Goal: Information Seeking & Learning: Learn about a topic

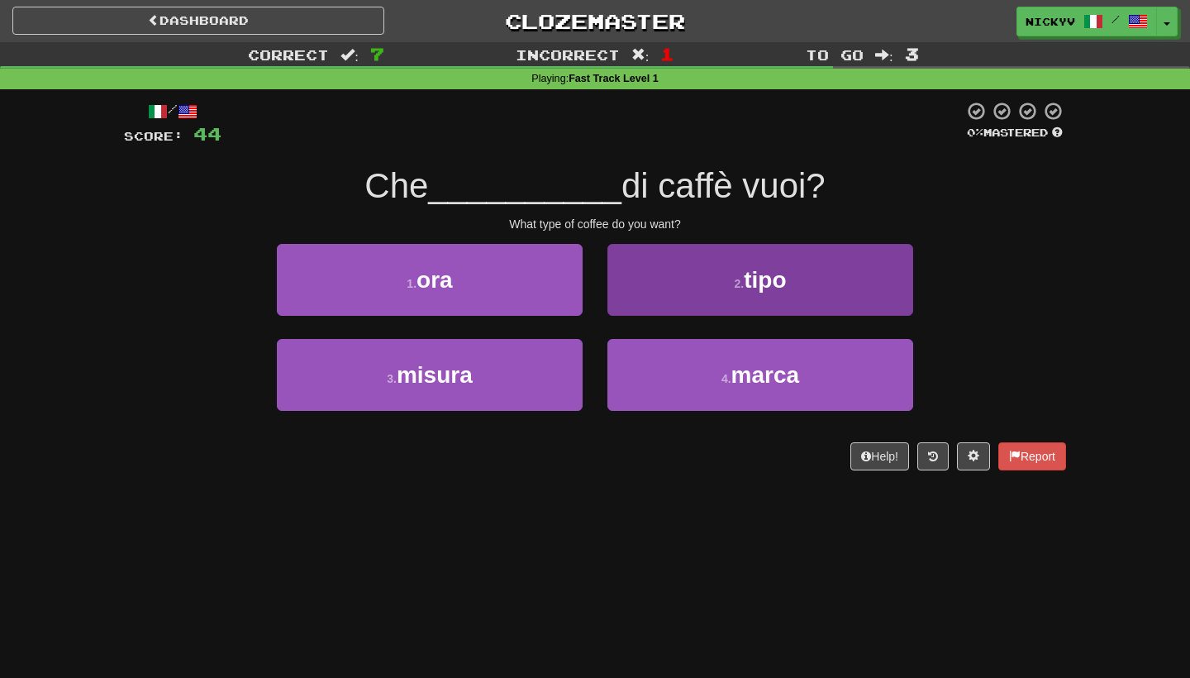
click at [649, 276] on button "2 . tipo" at bounding box center [760, 280] width 306 height 72
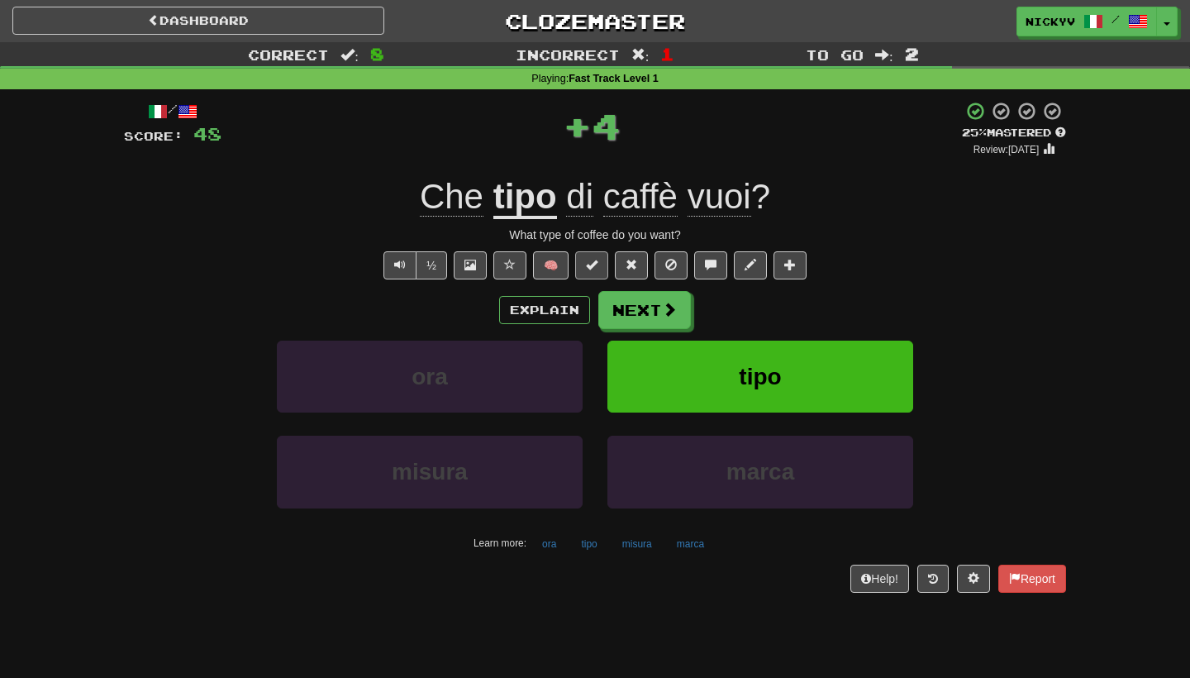
click at [580, 259] on button at bounding box center [591, 265] width 33 height 28
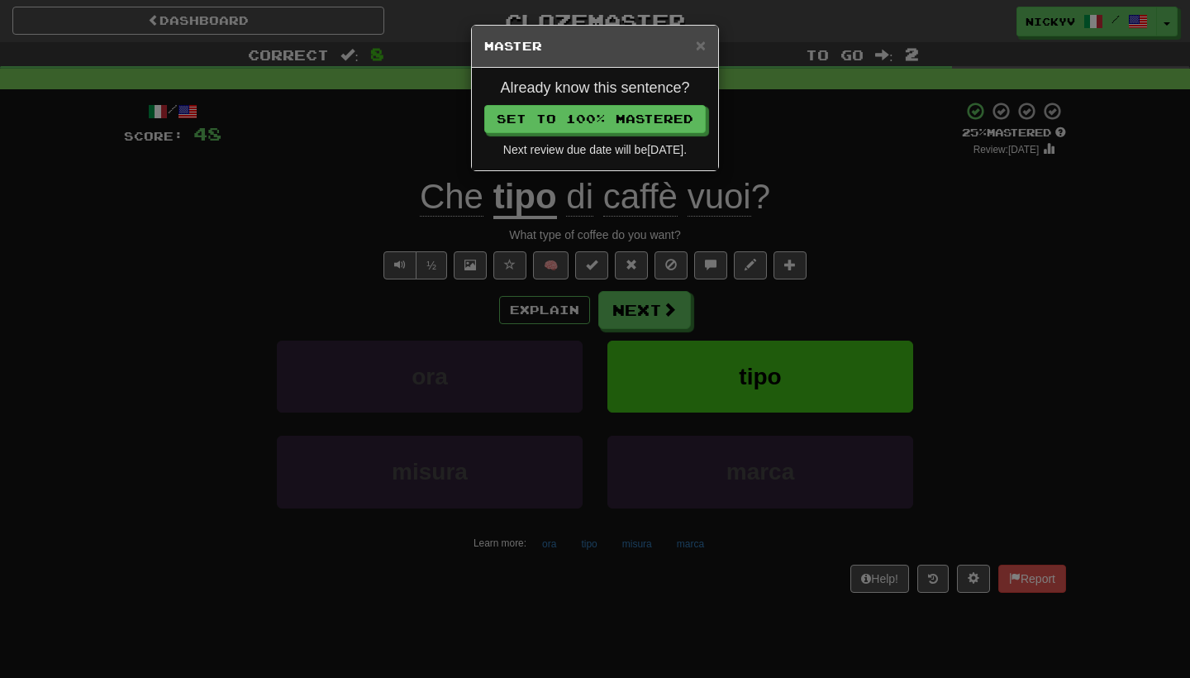
click at [655, 98] on div "Already know this sentence? Set to 100% Mastered Next review due date will be […" at bounding box center [595, 119] width 246 height 102
click at [655, 107] on button "Set to 100% Mastered" at bounding box center [595, 120] width 221 height 28
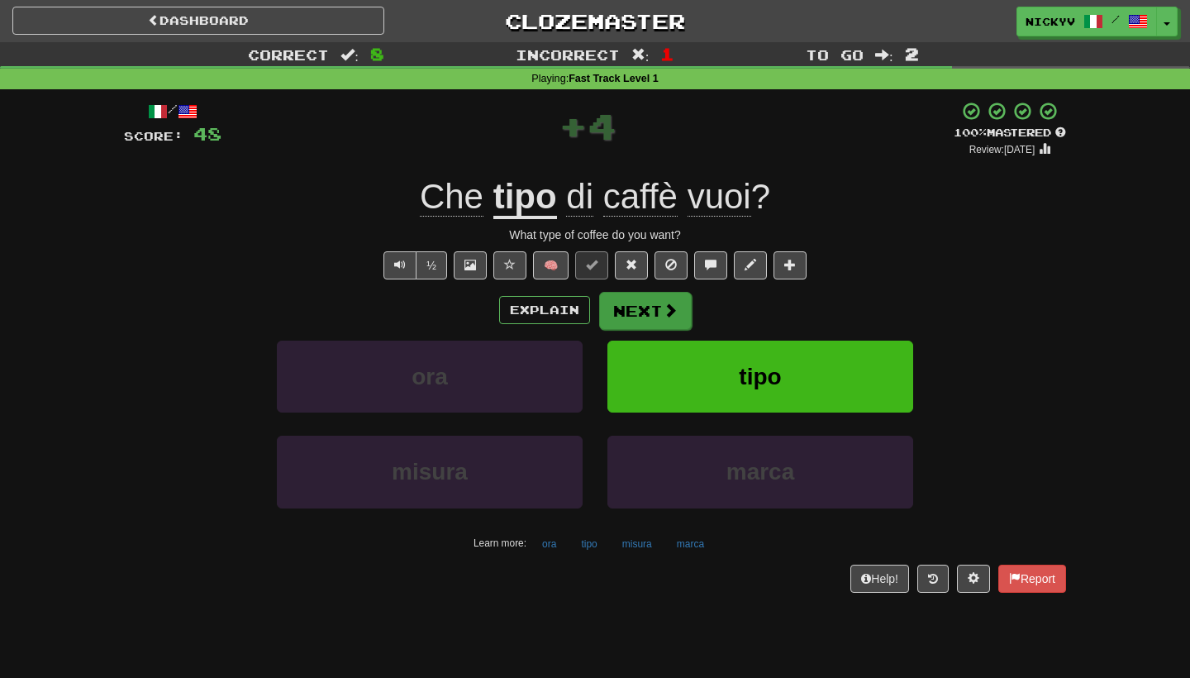
click at [627, 296] on button "Next" at bounding box center [645, 311] width 93 height 38
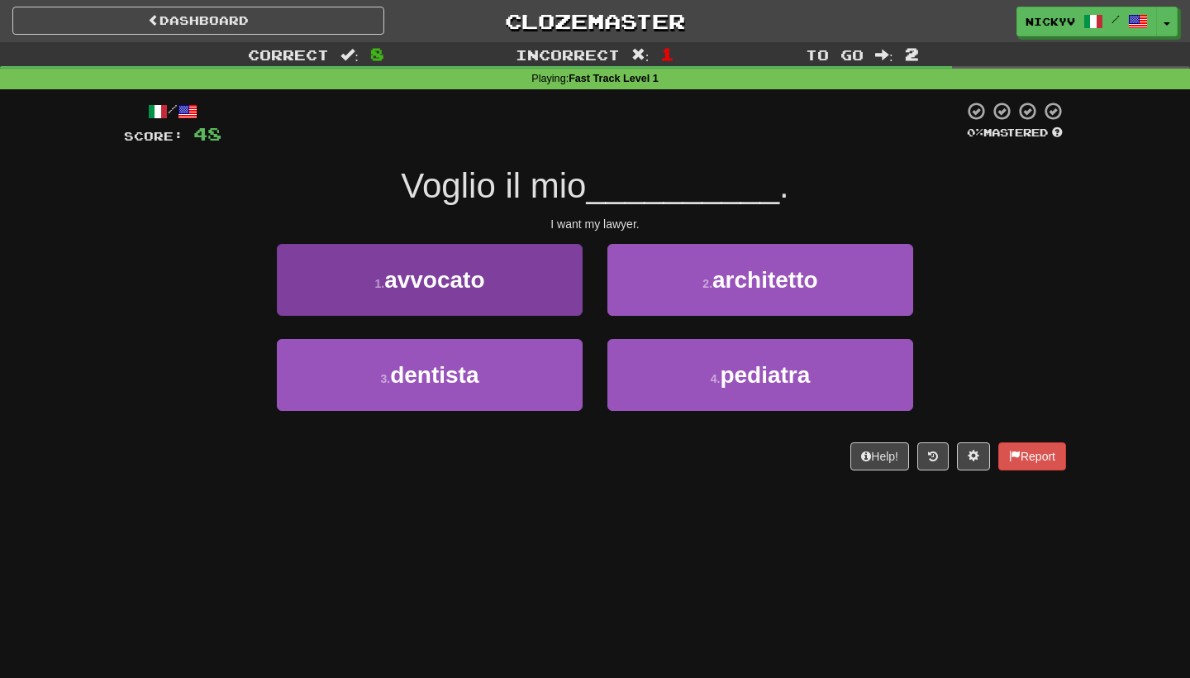
click at [524, 299] on button "1 . avvocato" at bounding box center [430, 280] width 306 height 72
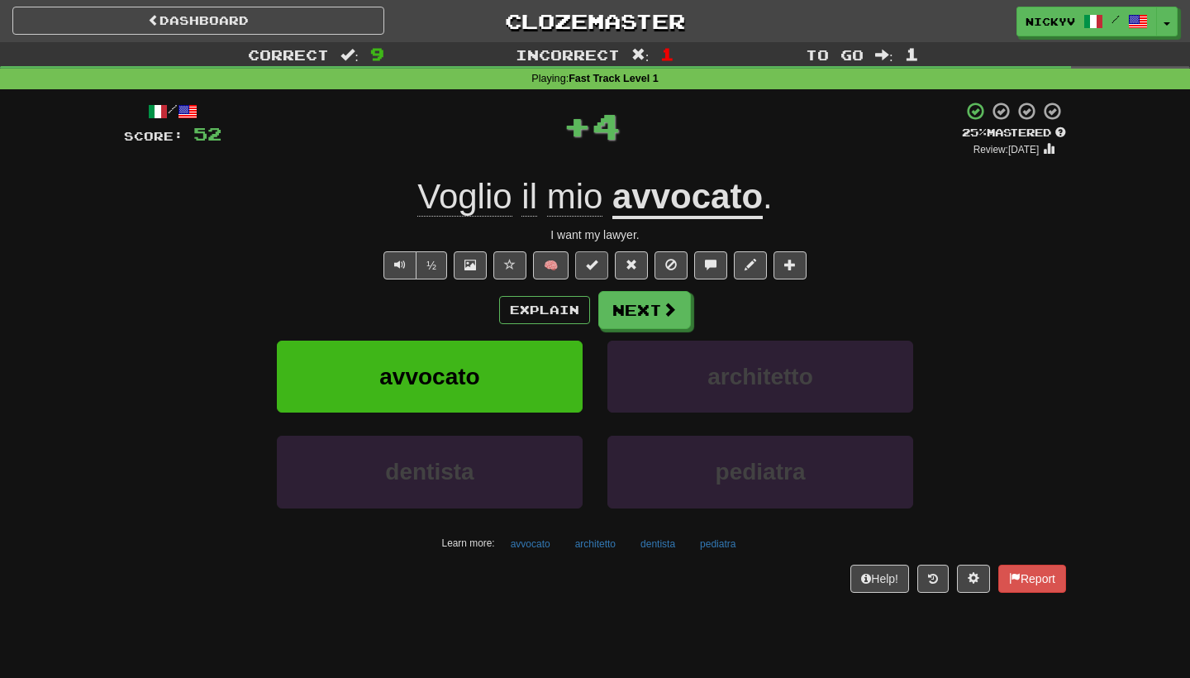
click at [597, 262] on span at bounding box center [592, 265] width 12 height 12
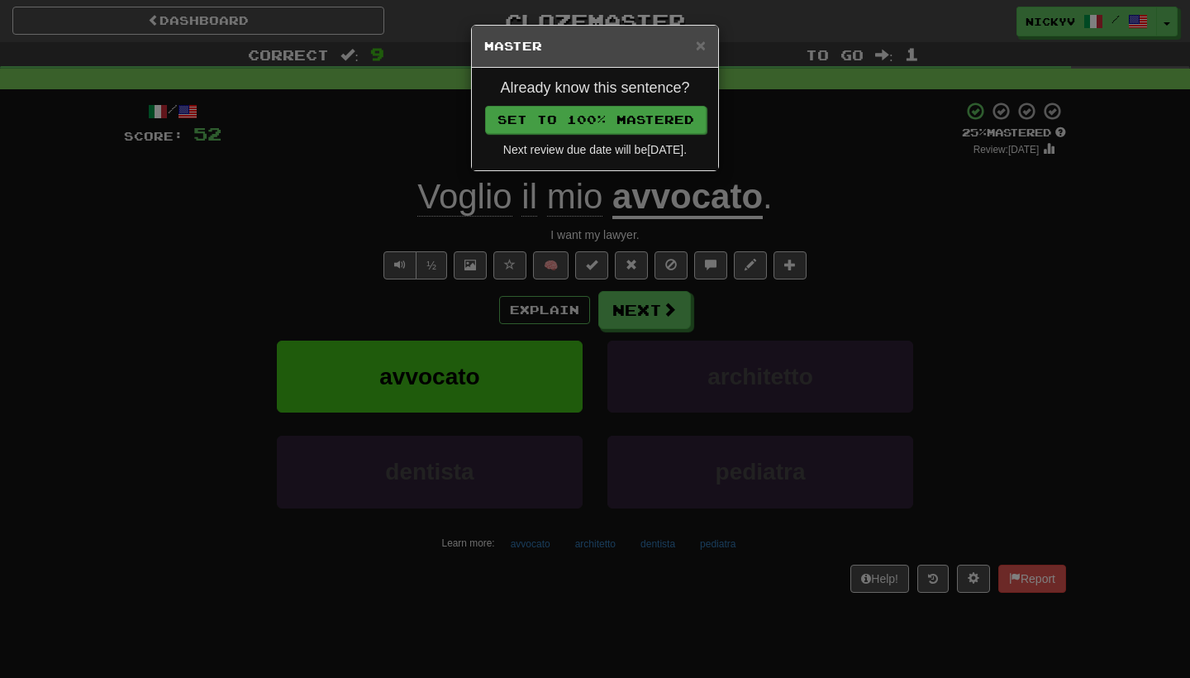
click at [628, 121] on button "Set to 100% Mastered" at bounding box center [595, 120] width 221 height 28
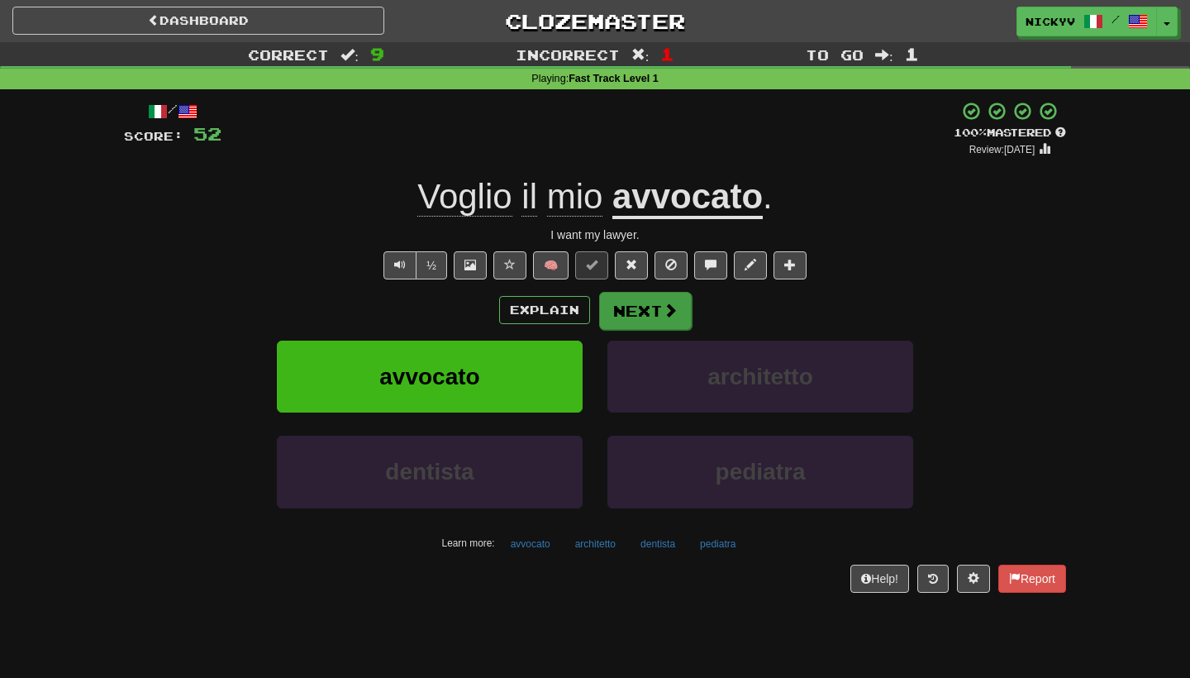
click at [635, 301] on button "Next" at bounding box center [645, 311] width 93 height 38
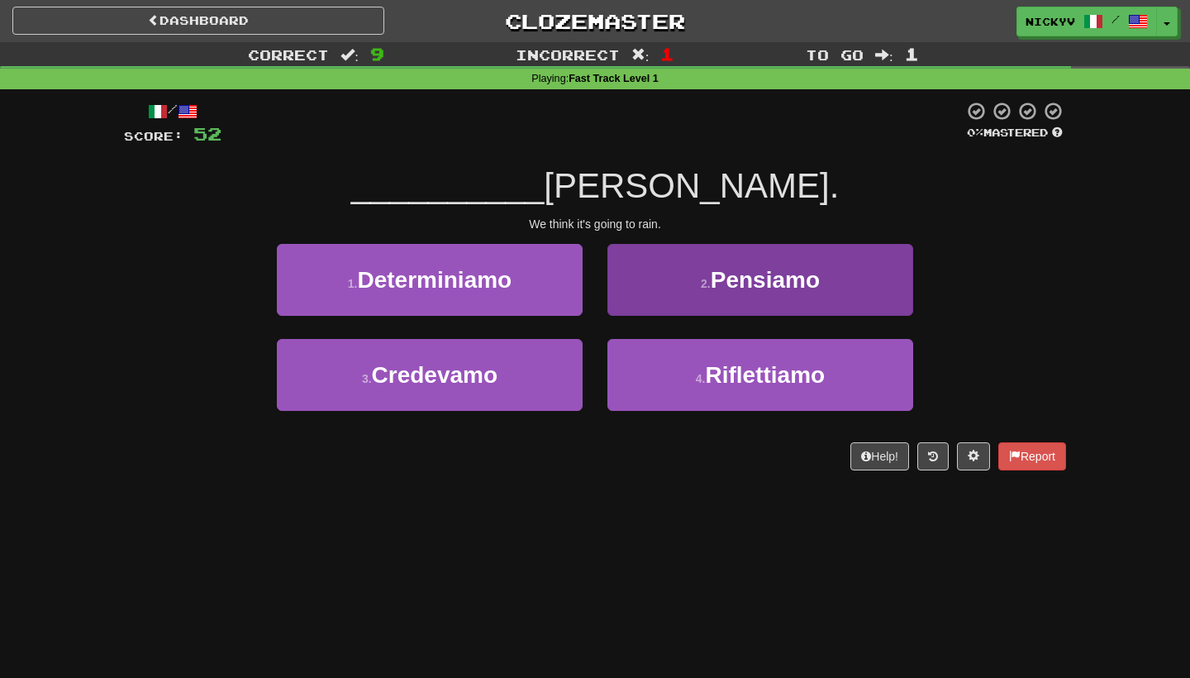
click at [634, 300] on button "2 . Pensiamo" at bounding box center [760, 280] width 306 height 72
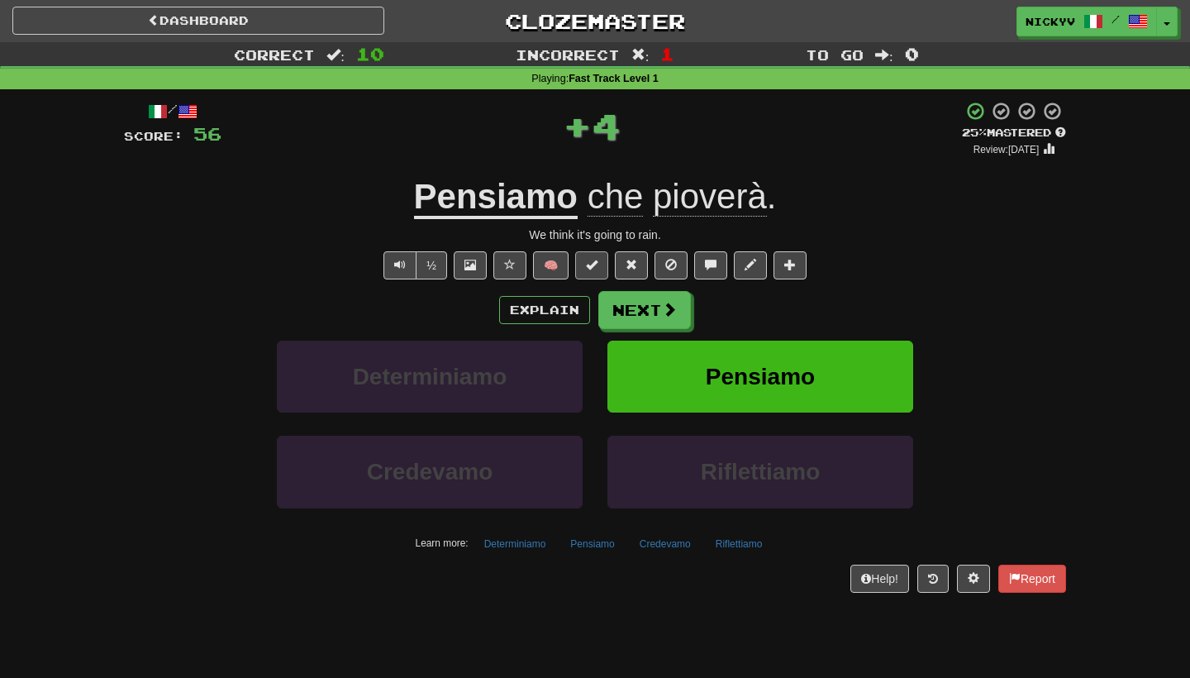
click at [597, 261] on span at bounding box center [592, 265] width 12 height 12
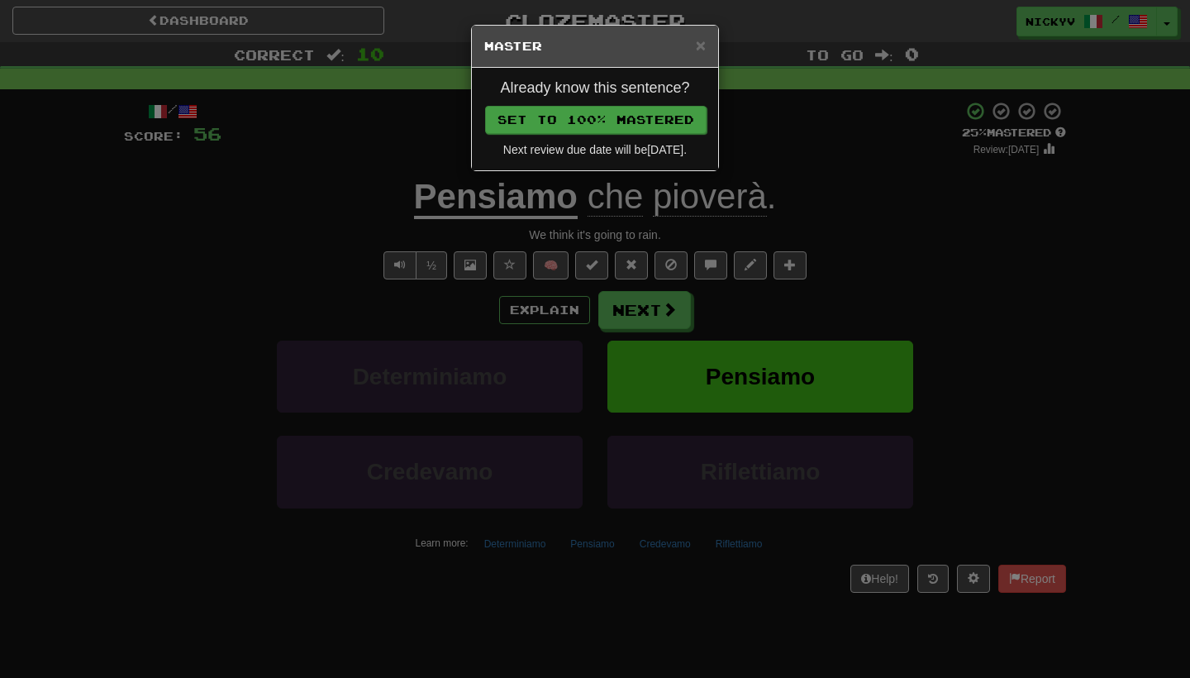
click at [630, 119] on button "Set to 100% Mastered" at bounding box center [595, 120] width 221 height 28
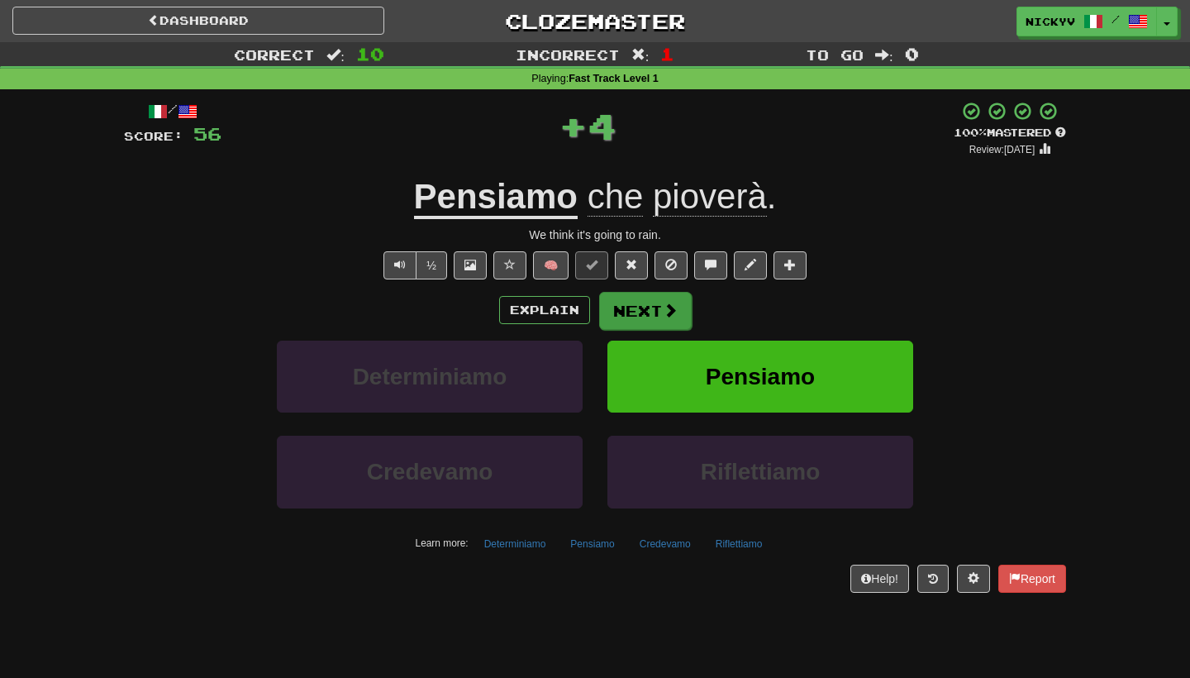
click at [634, 301] on button "Next" at bounding box center [645, 311] width 93 height 38
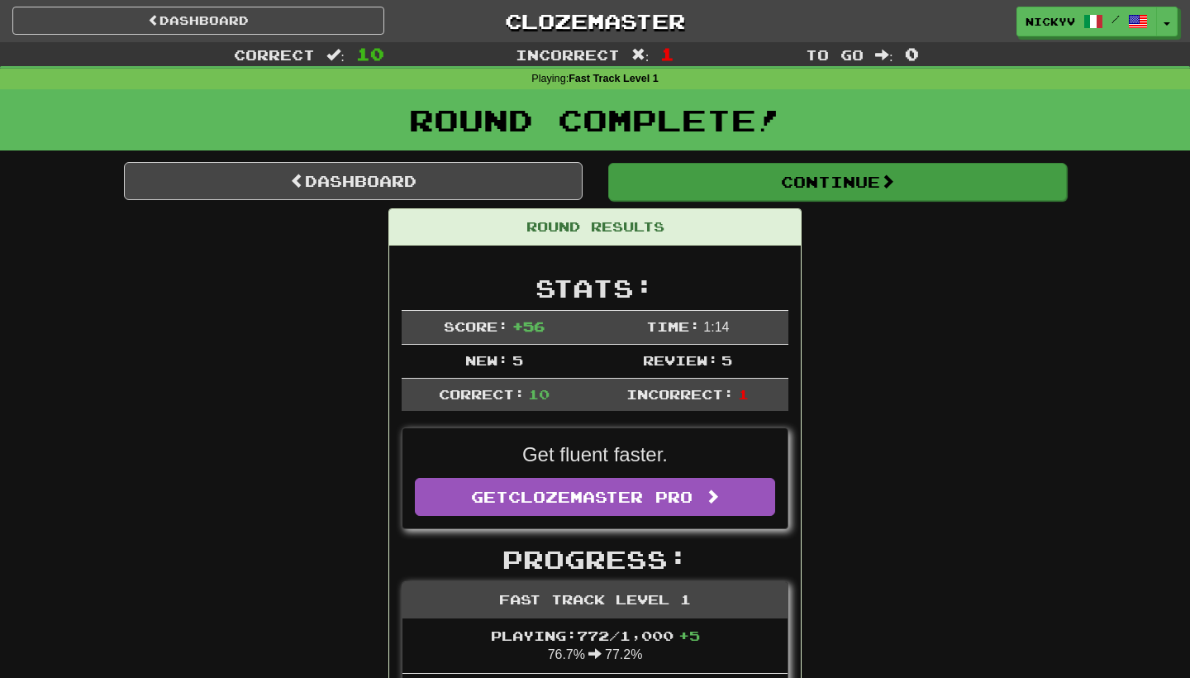
click at [678, 187] on button "Continue" at bounding box center [837, 182] width 459 height 38
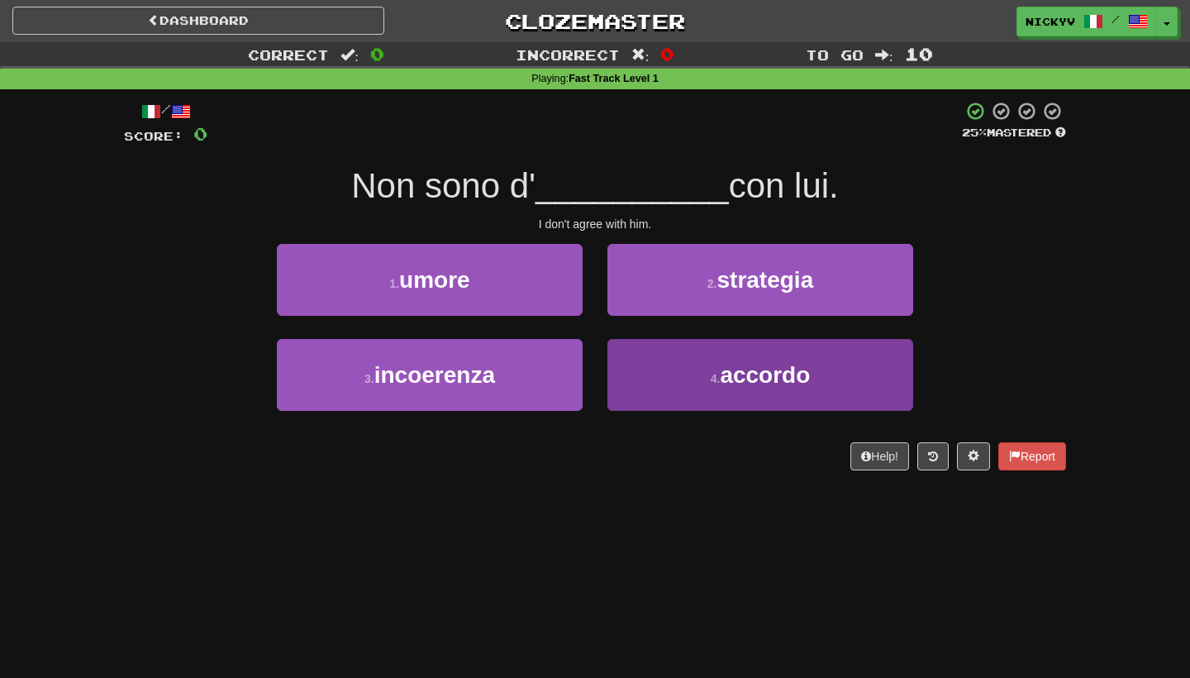
click at [711, 383] on small "4 ." at bounding box center [716, 378] width 10 height 13
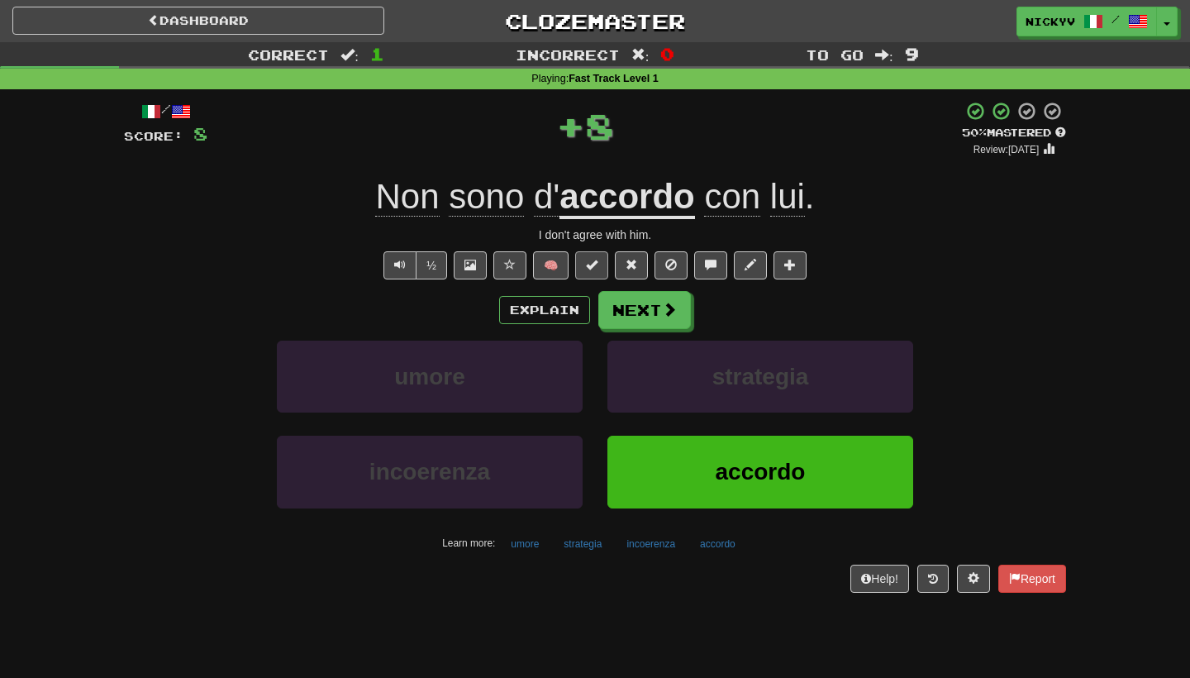
click at [601, 257] on button at bounding box center [591, 265] width 33 height 28
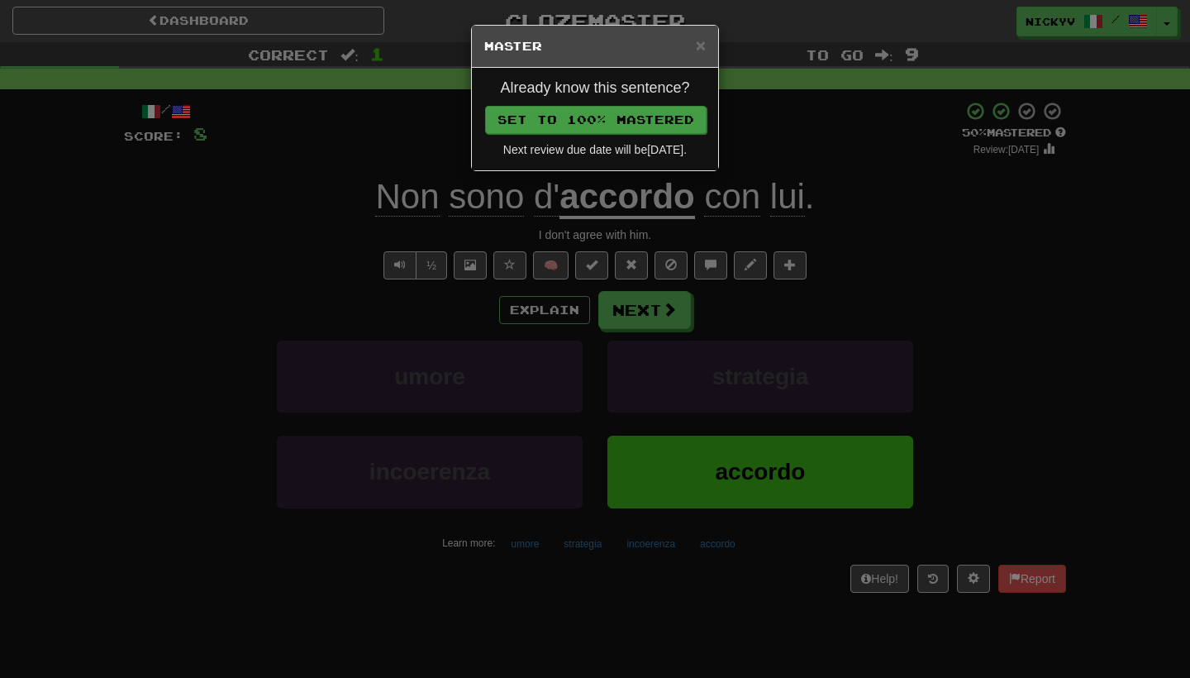
click at [625, 124] on button "Set to 100% Mastered" at bounding box center [595, 120] width 221 height 28
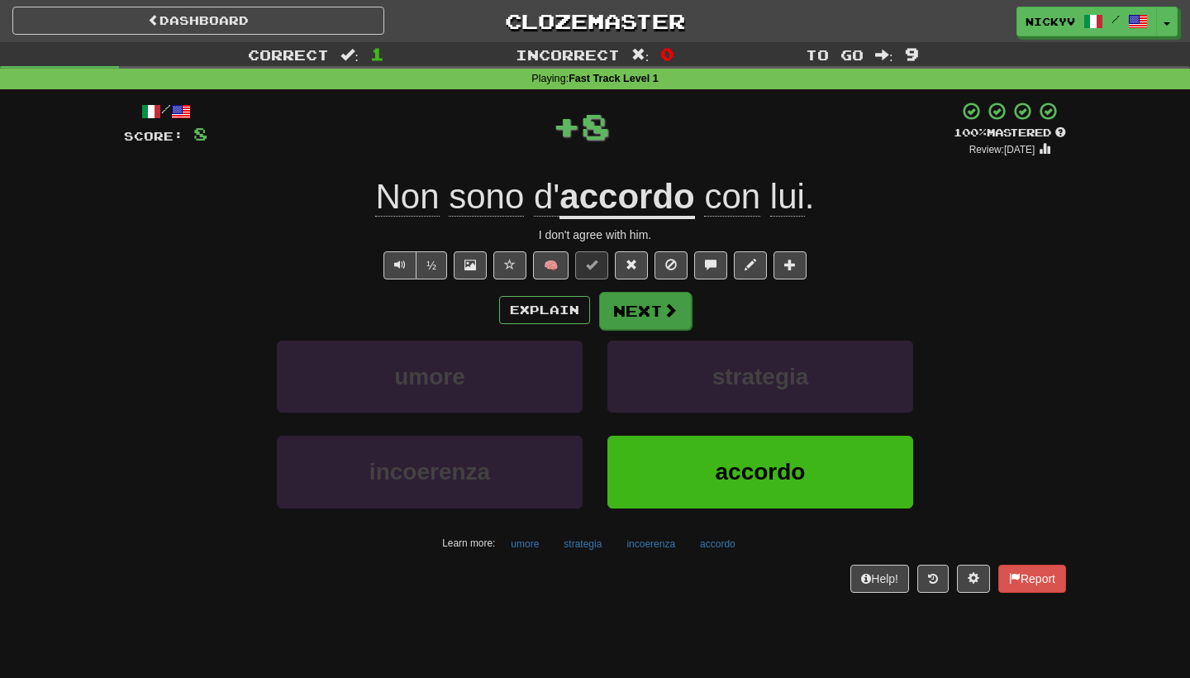
click at [644, 294] on button "Next" at bounding box center [645, 311] width 93 height 38
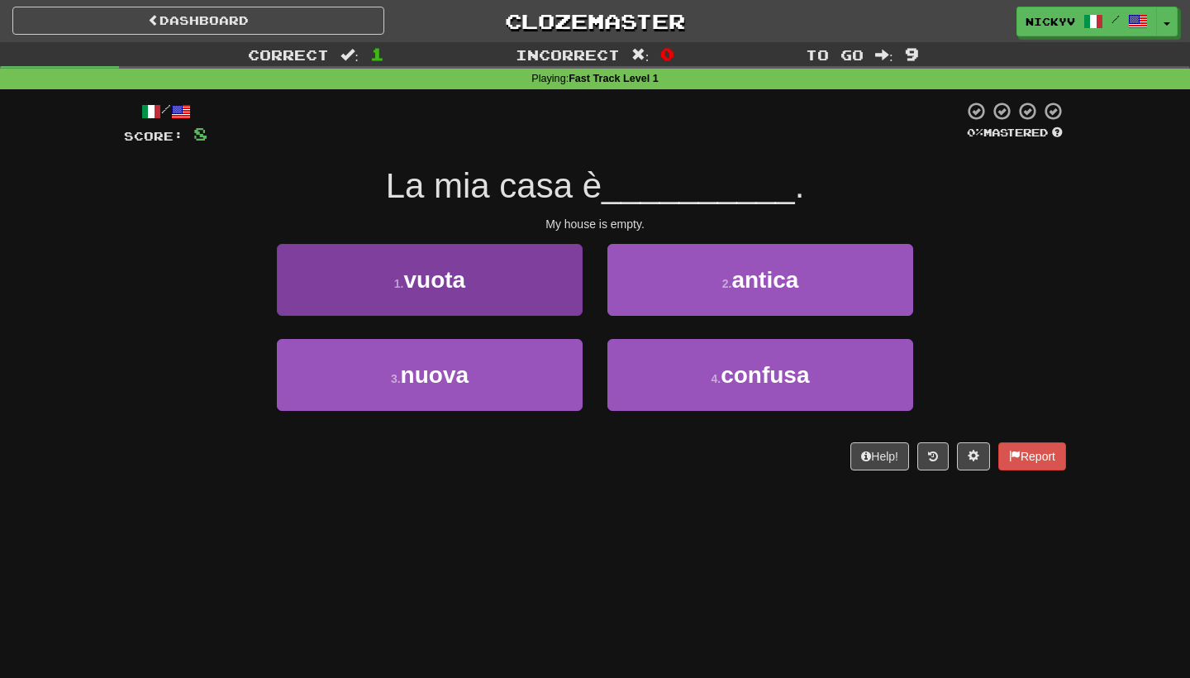
click at [507, 293] on button "1 . [GEOGRAPHIC_DATA]" at bounding box center [430, 280] width 306 height 72
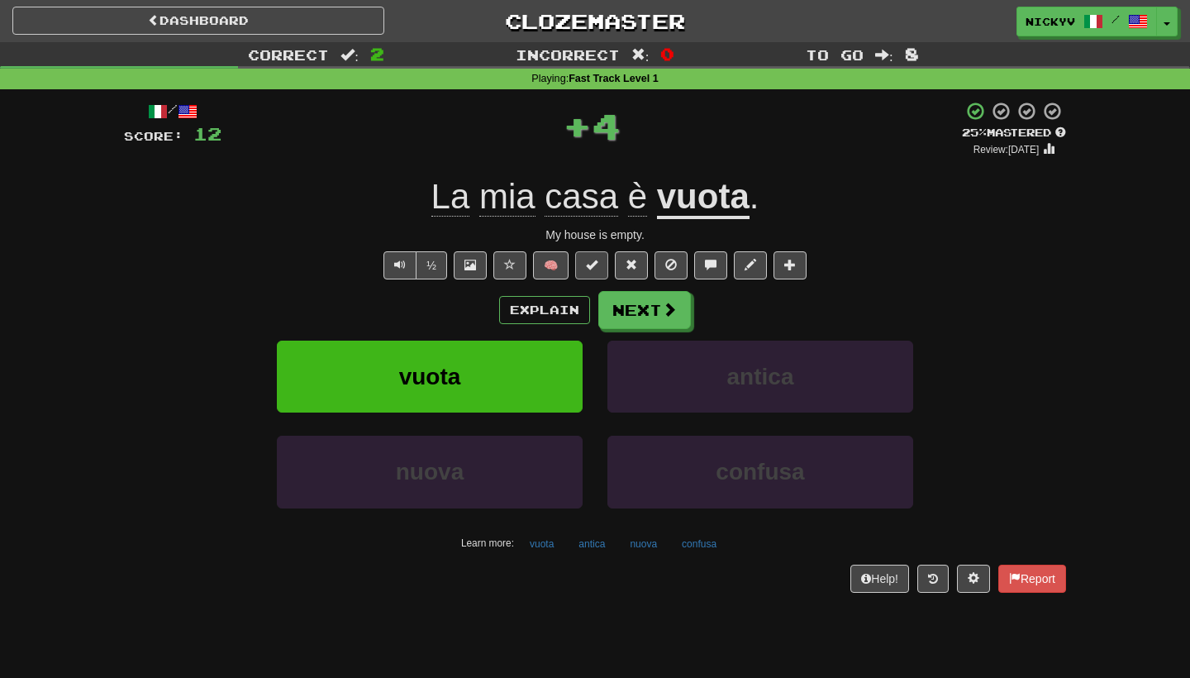
click at [590, 261] on span at bounding box center [592, 265] width 12 height 12
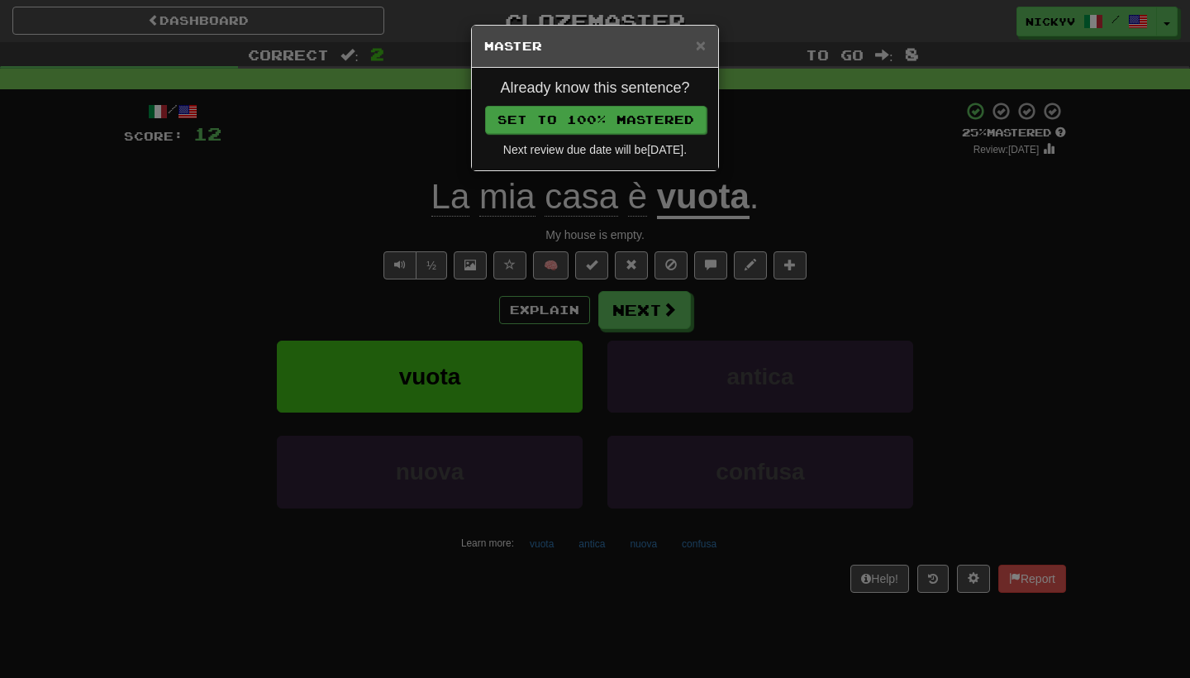
click at [669, 112] on button "Set to 100% Mastered" at bounding box center [595, 120] width 221 height 28
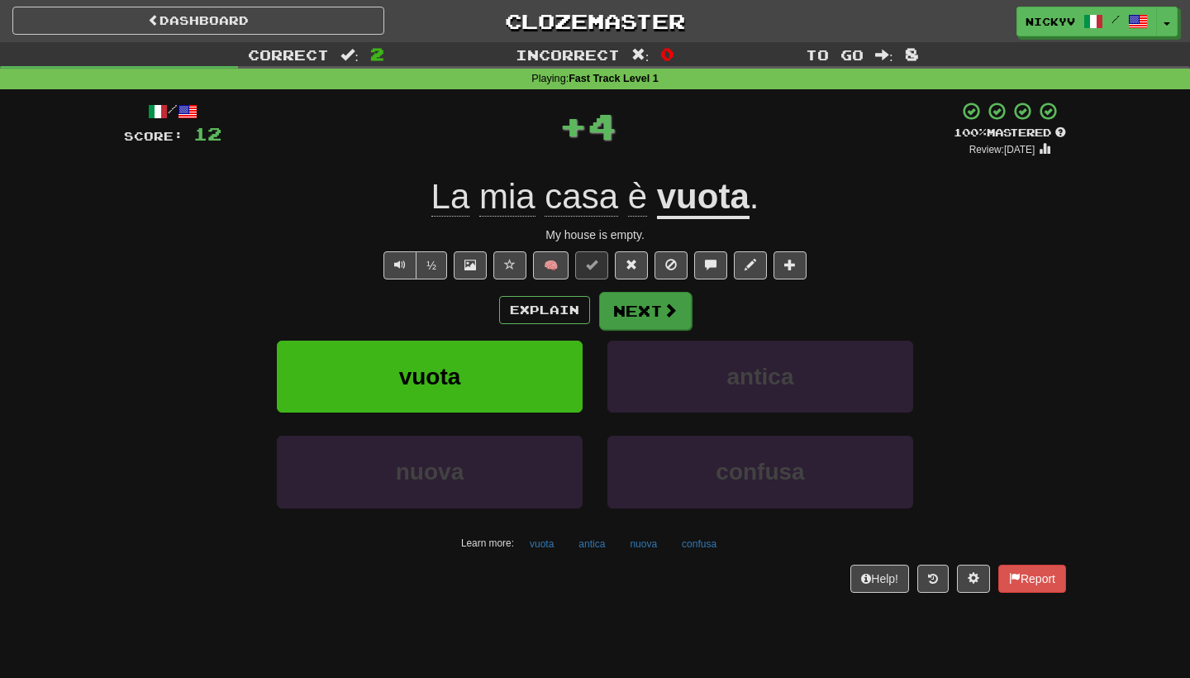
click at [651, 302] on button "Next" at bounding box center [645, 311] width 93 height 38
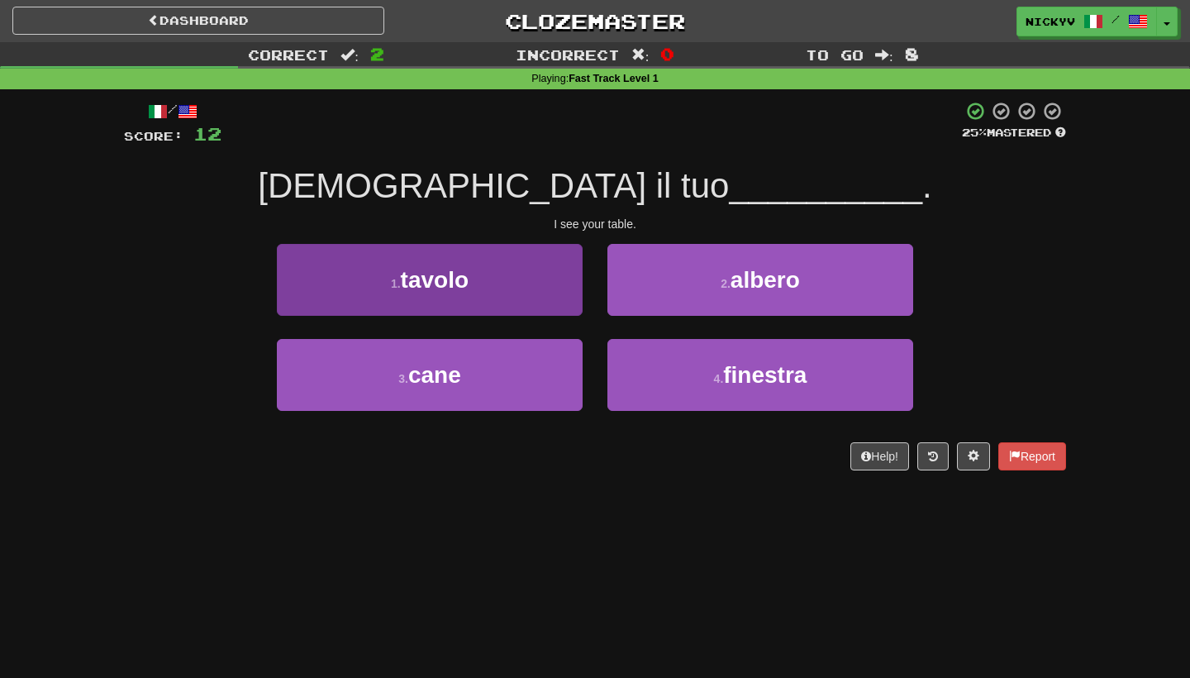
click at [521, 273] on button "1 . [GEOGRAPHIC_DATA]" at bounding box center [430, 280] width 306 height 72
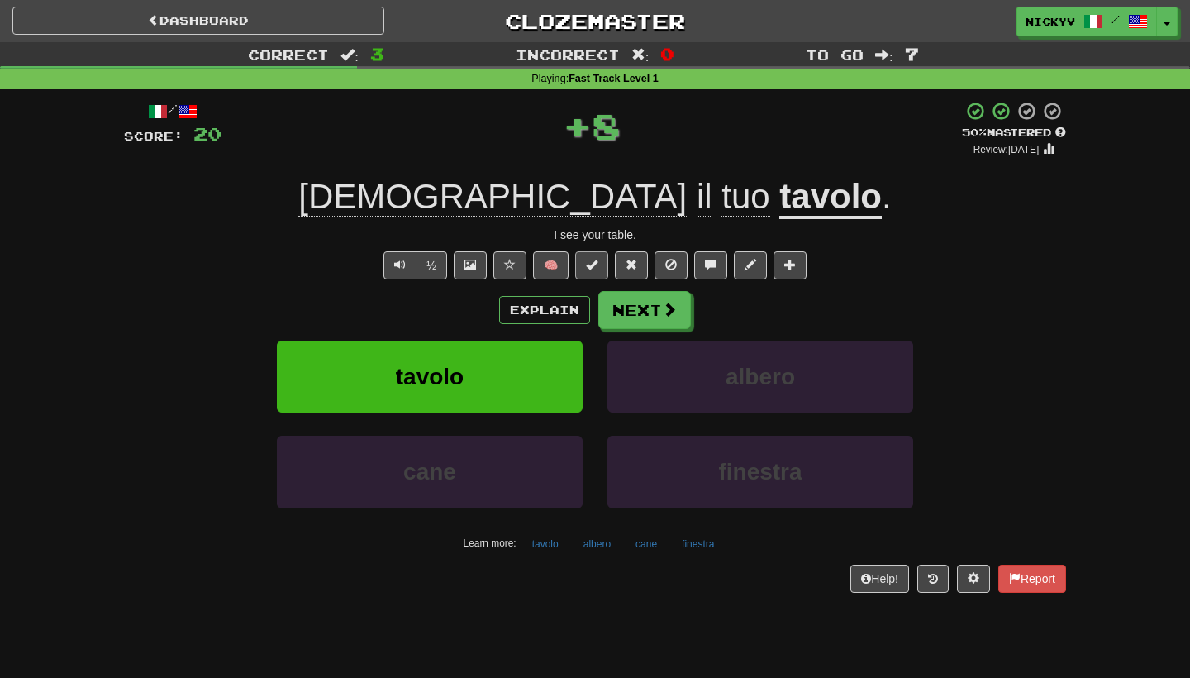
click at [599, 267] on button at bounding box center [591, 265] width 33 height 28
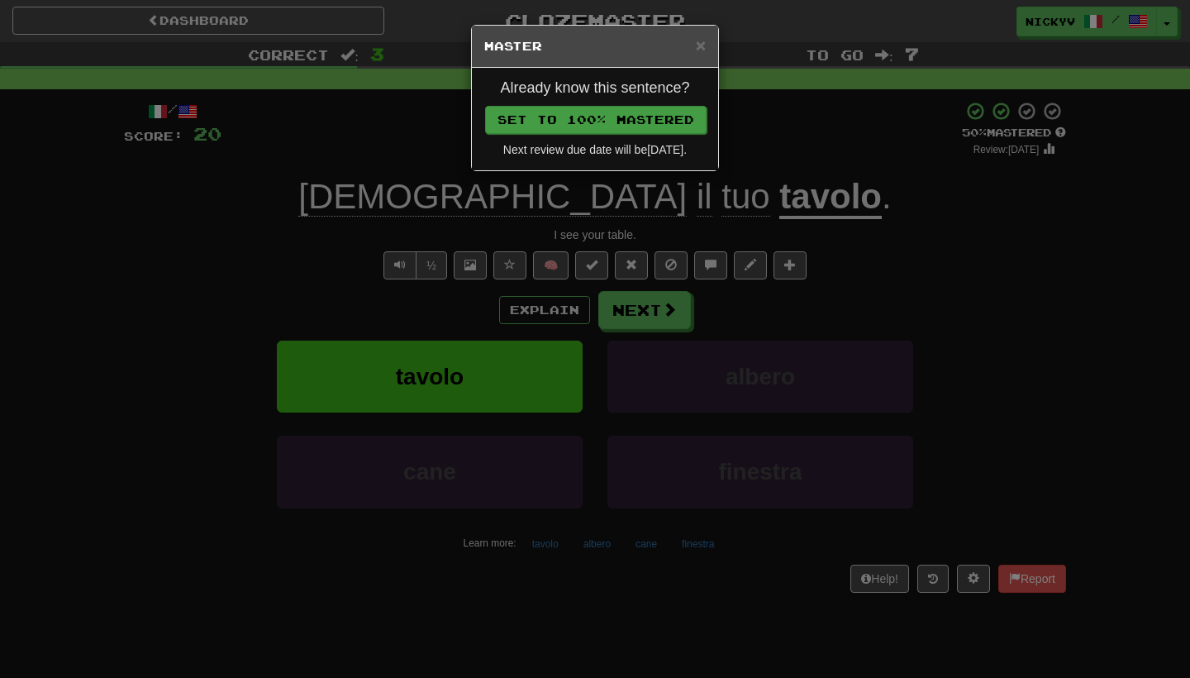
click at [644, 114] on button "Set to 100% Mastered" at bounding box center [595, 120] width 221 height 28
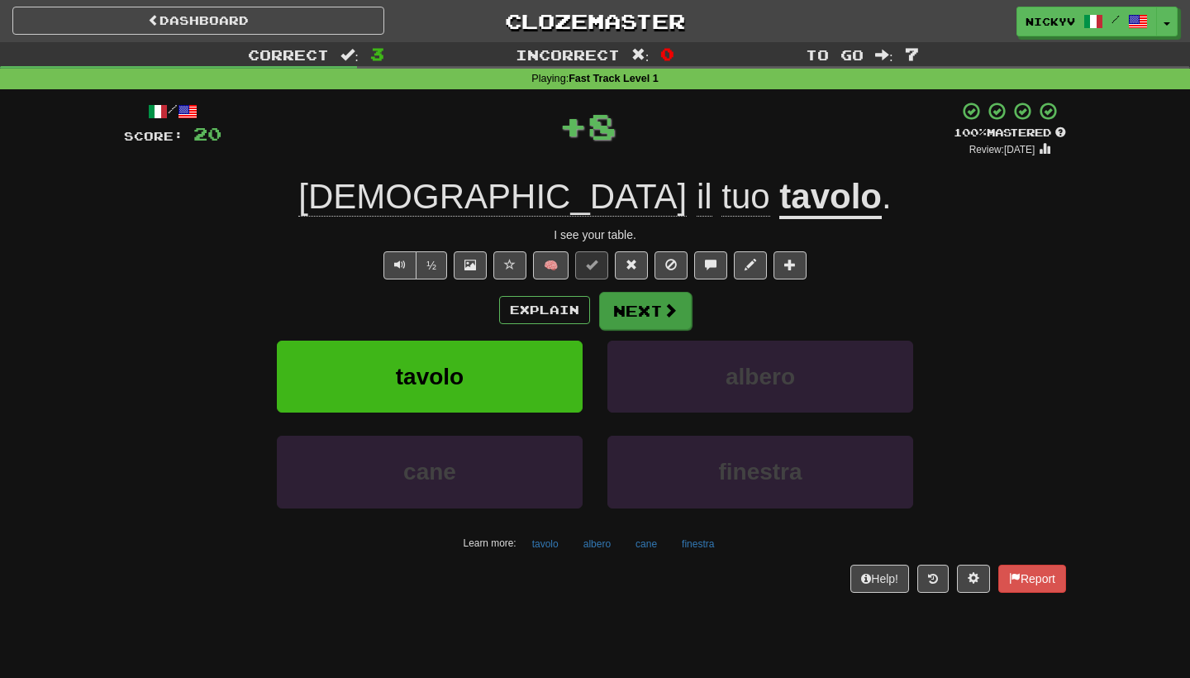
click at [658, 312] on button "Next" at bounding box center [645, 311] width 93 height 38
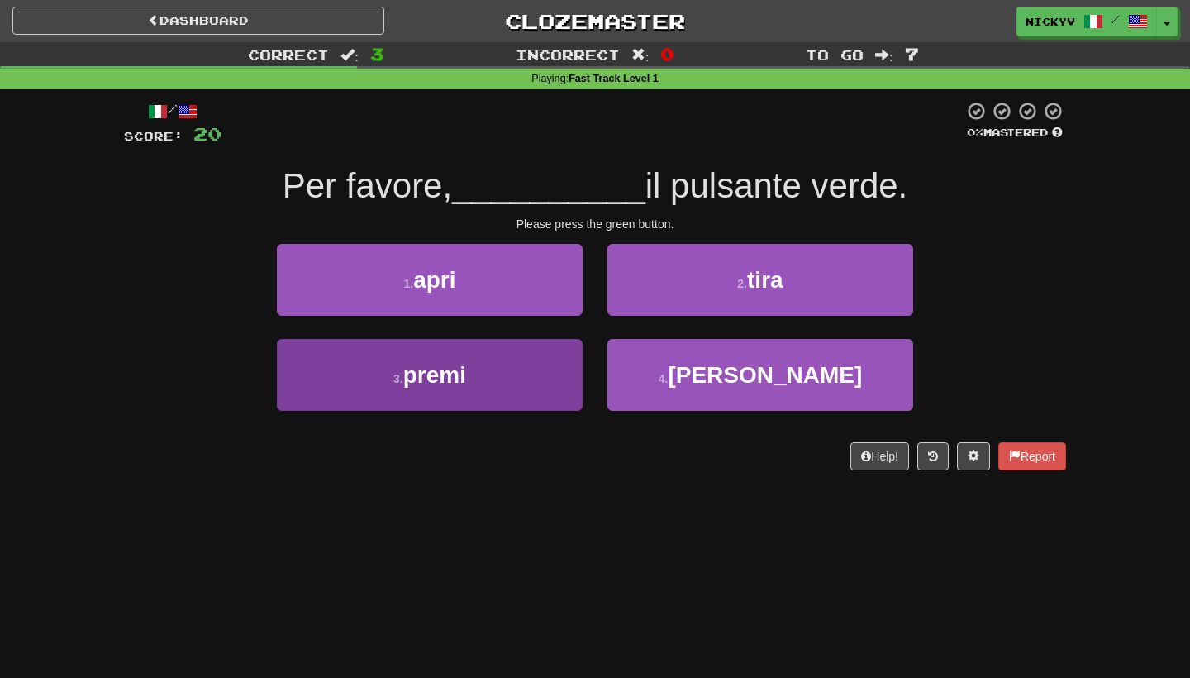
click at [551, 359] on button "3 . premi" at bounding box center [430, 375] width 306 height 72
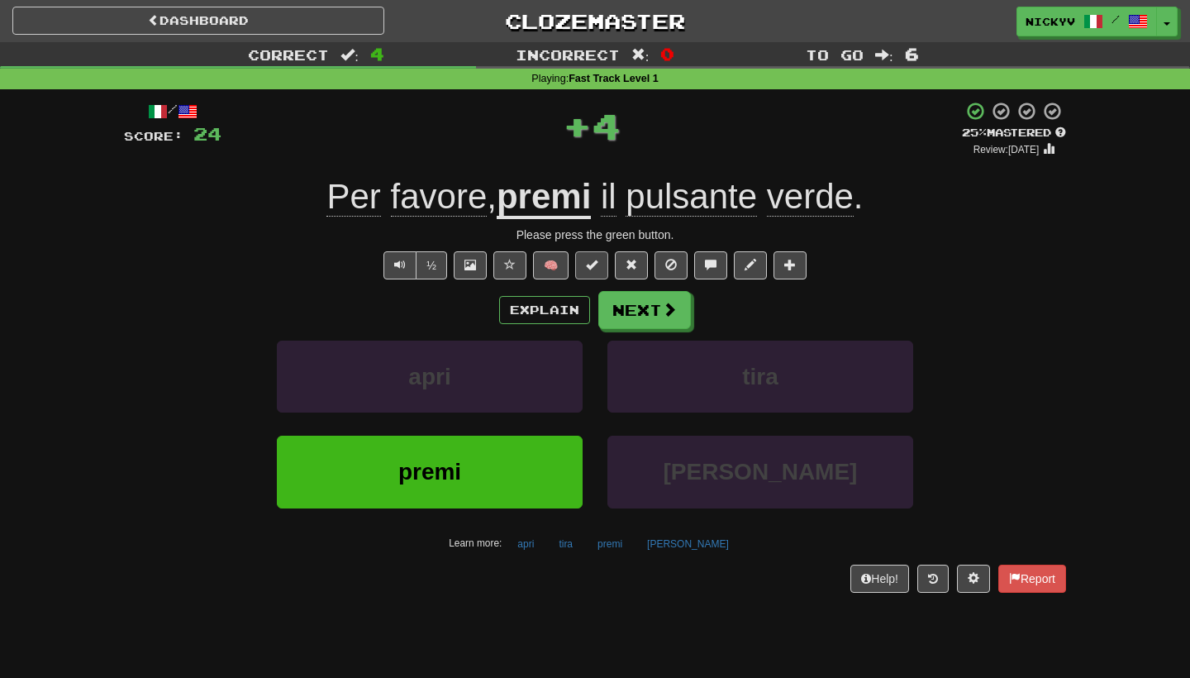
click at [608, 269] on button at bounding box center [591, 265] width 33 height 28
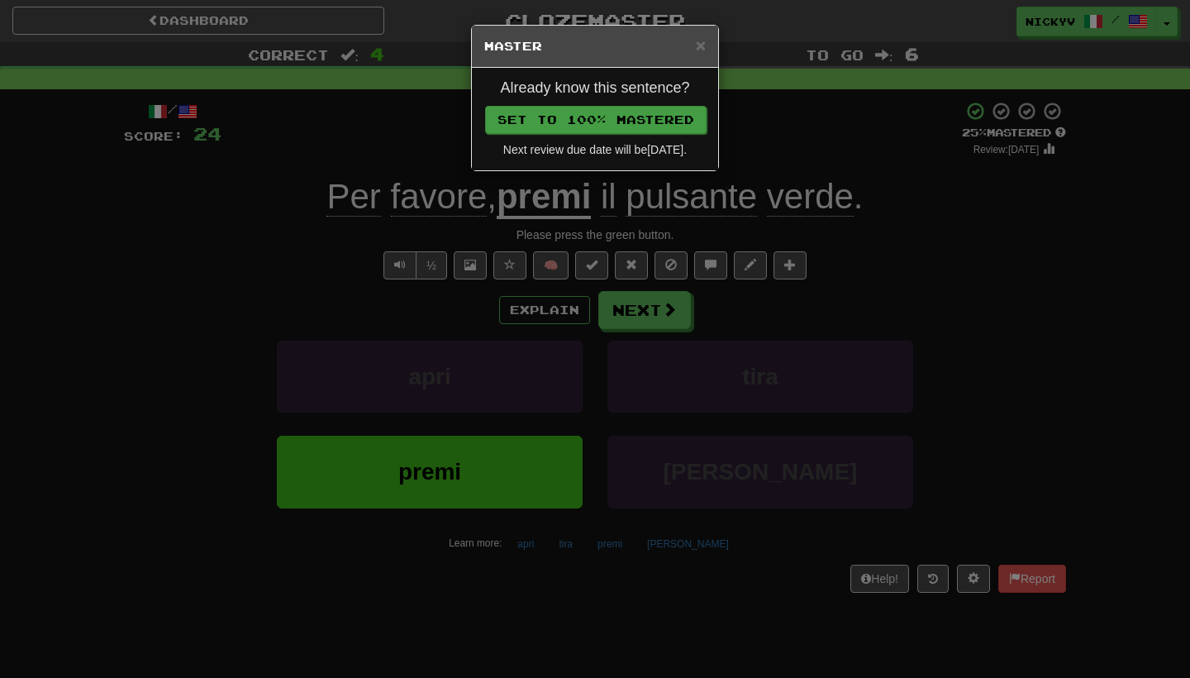
click at [640, 124] on button "Set to 100% Mastered" at bounding box center [595, 120] width 221 height 28
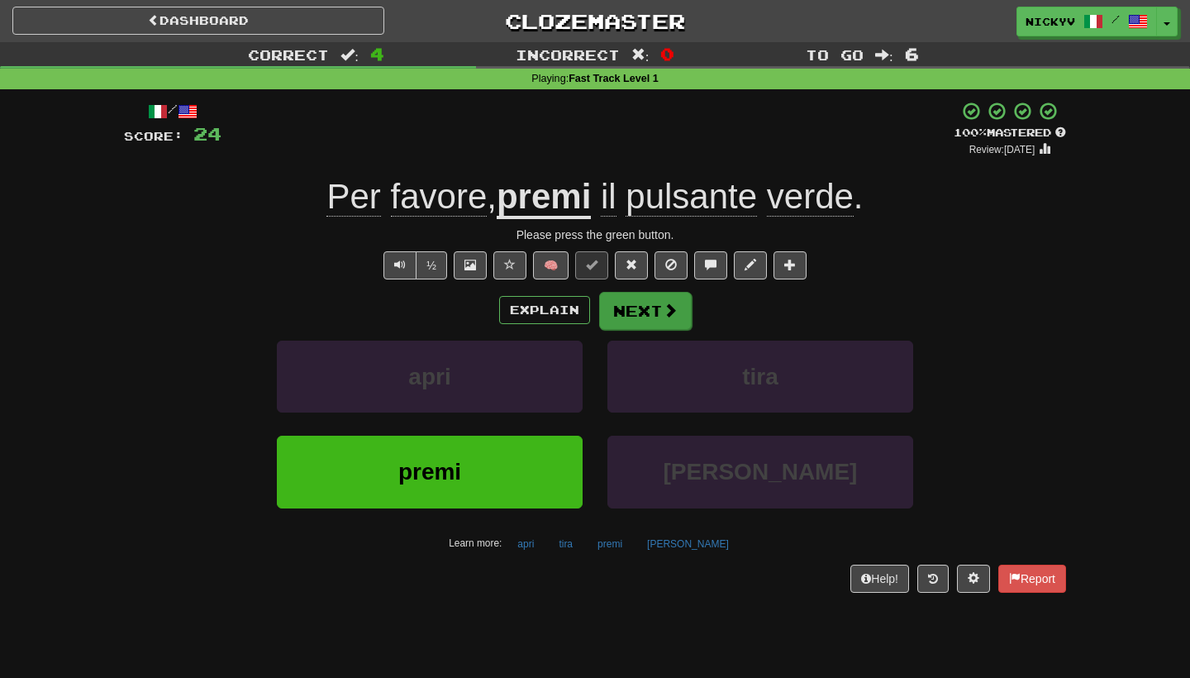
click at [636, 296] on button "Next" at bounding box center [645, 311] width 93 height 38
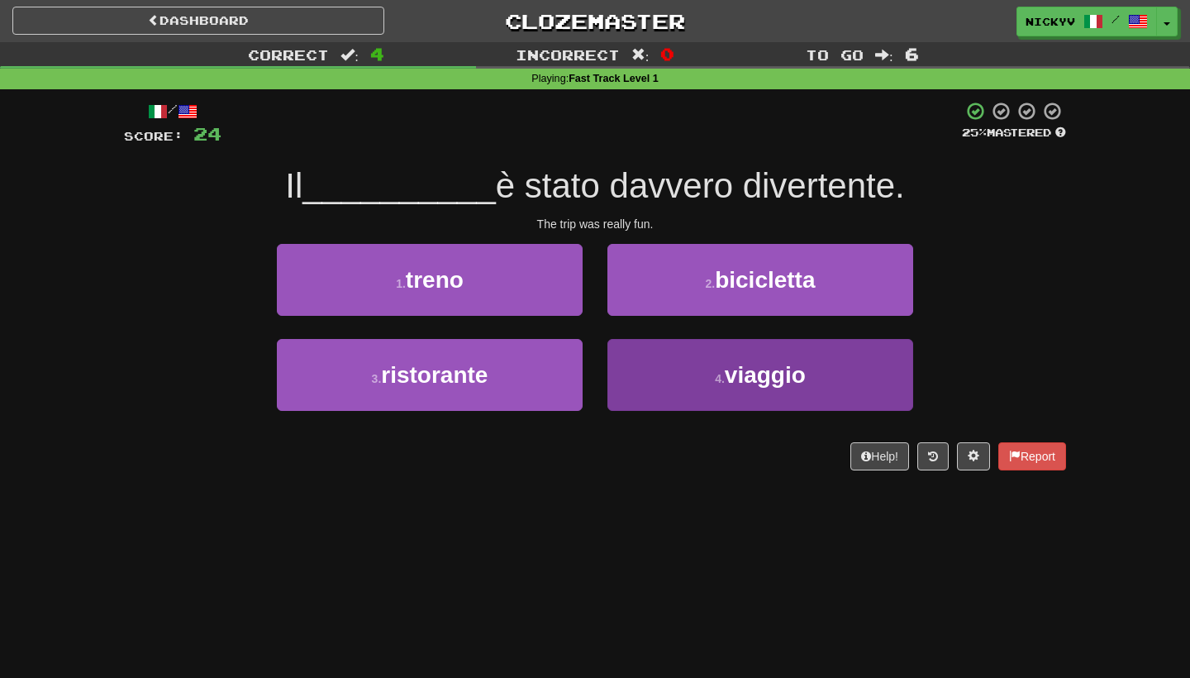
click at [669, 350] on button "4 . viaggio" at bounding box center [760, 375] width 306 height 72
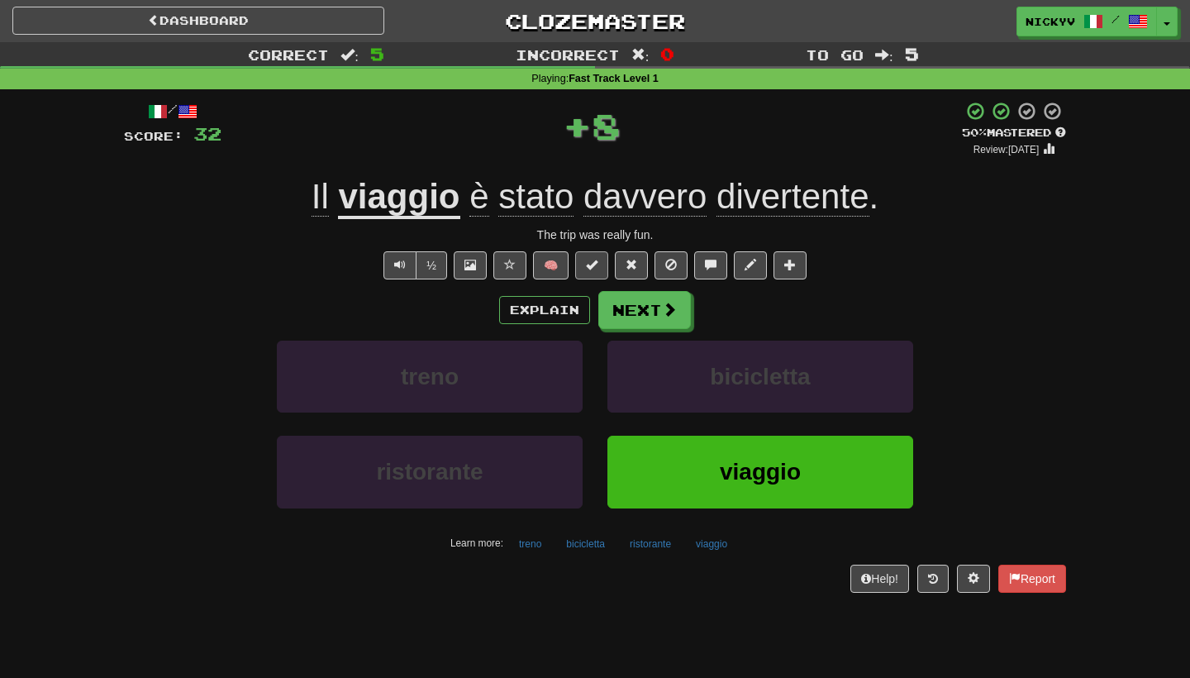
click at [591, 270] on button at bounding box center [591, 265] width 33 height 28
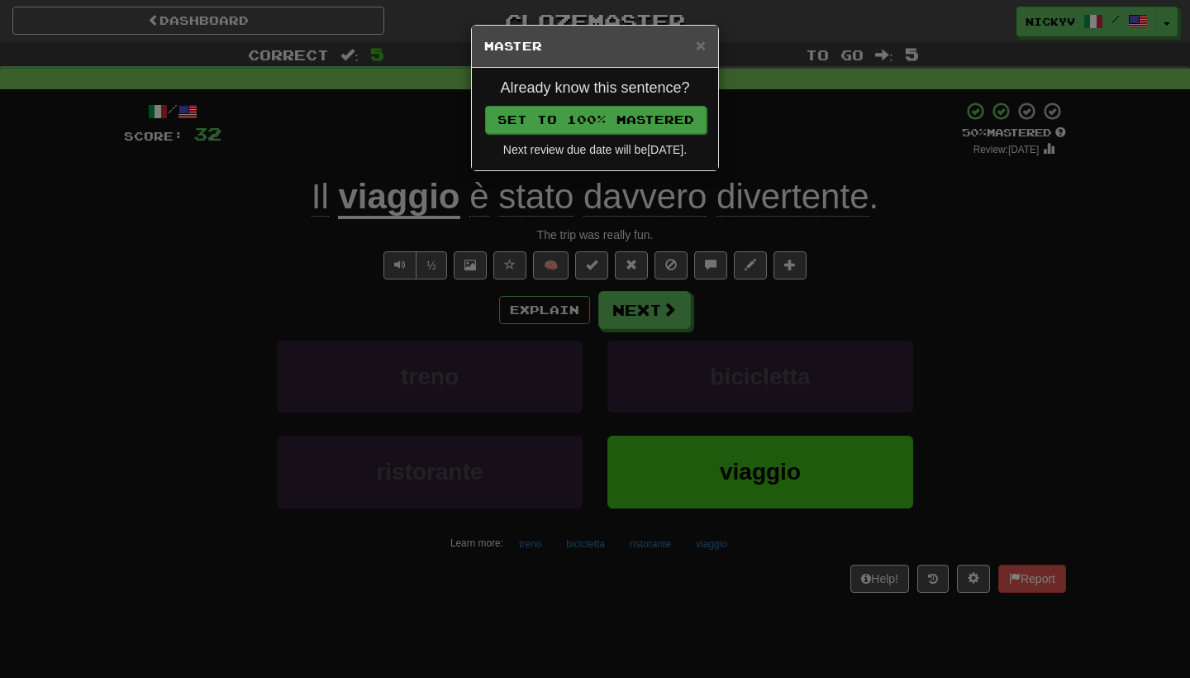
click at [633, 128] on button "Set to 100% Mastered" at bounding box center [595, 120] width 221 height 28
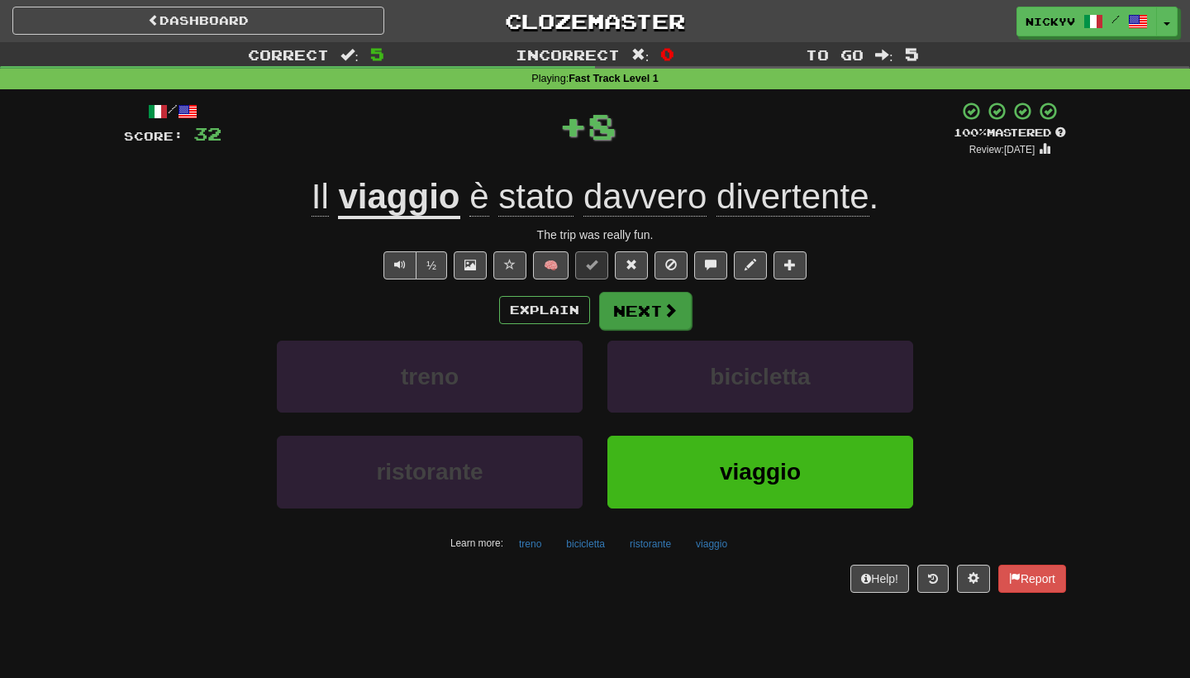
click at [637, 302] on button "Next" at bounding box center [645, 311] width 93 height 38
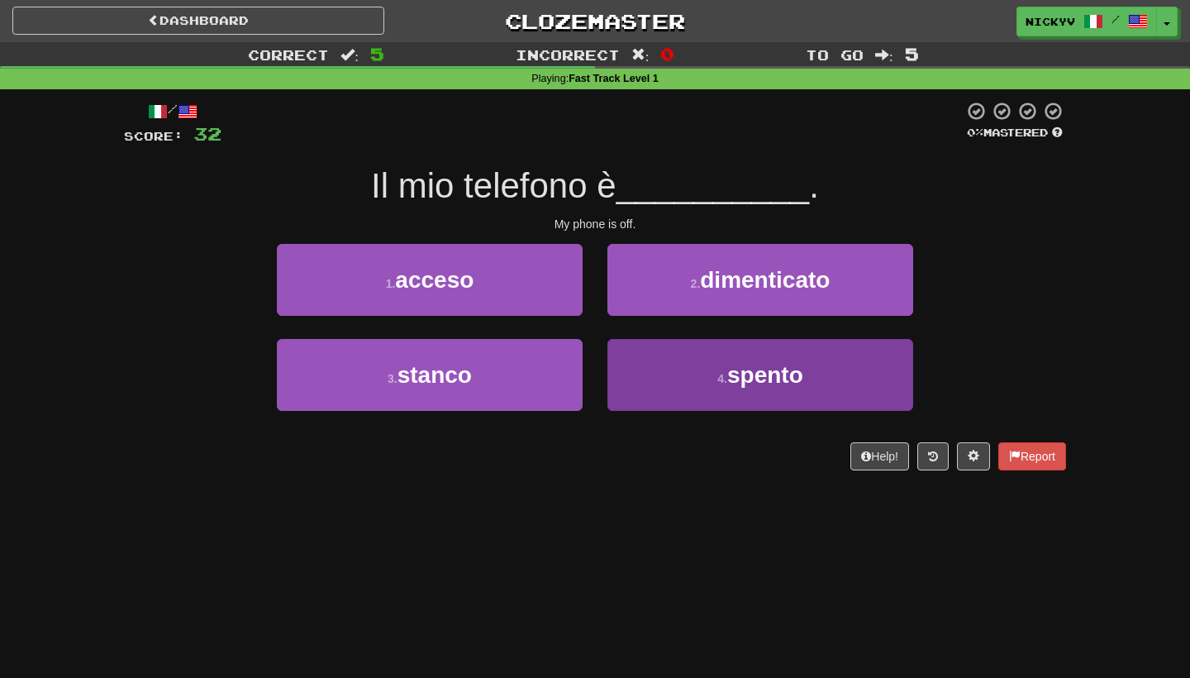
click at [649, 366] on button "4 . spento" at bounding box center [760, 375] width 306 height 72
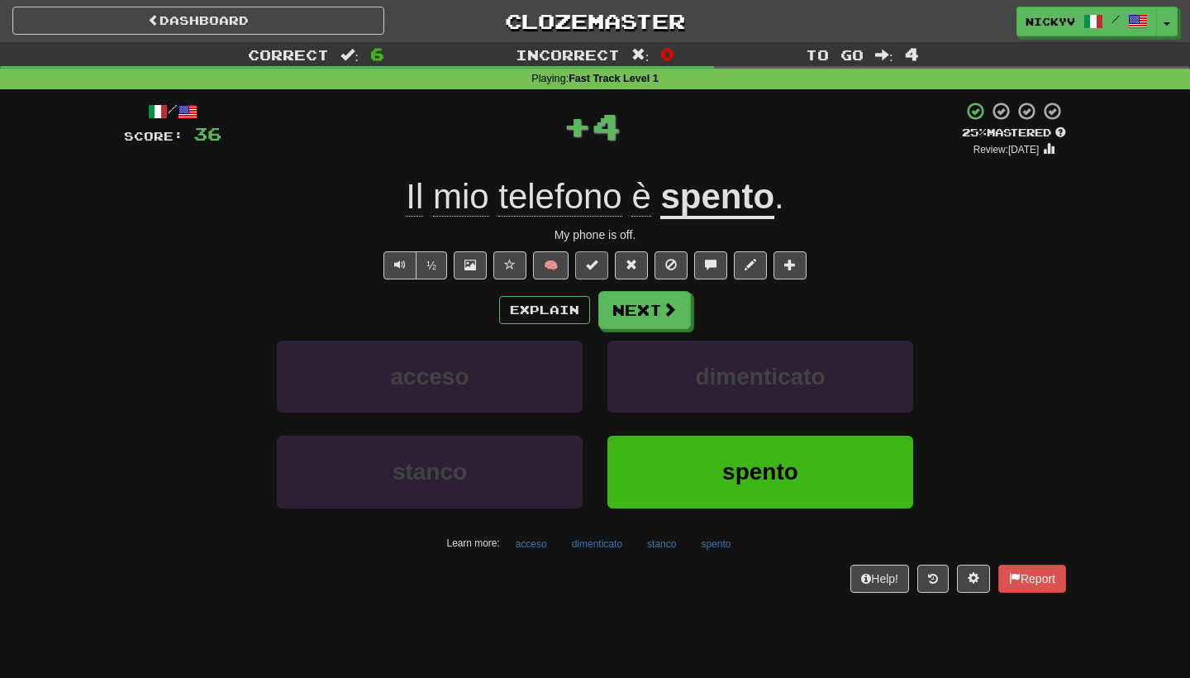
click at [597, 259] on span at bounding box center [592, 265] width 12 height 12
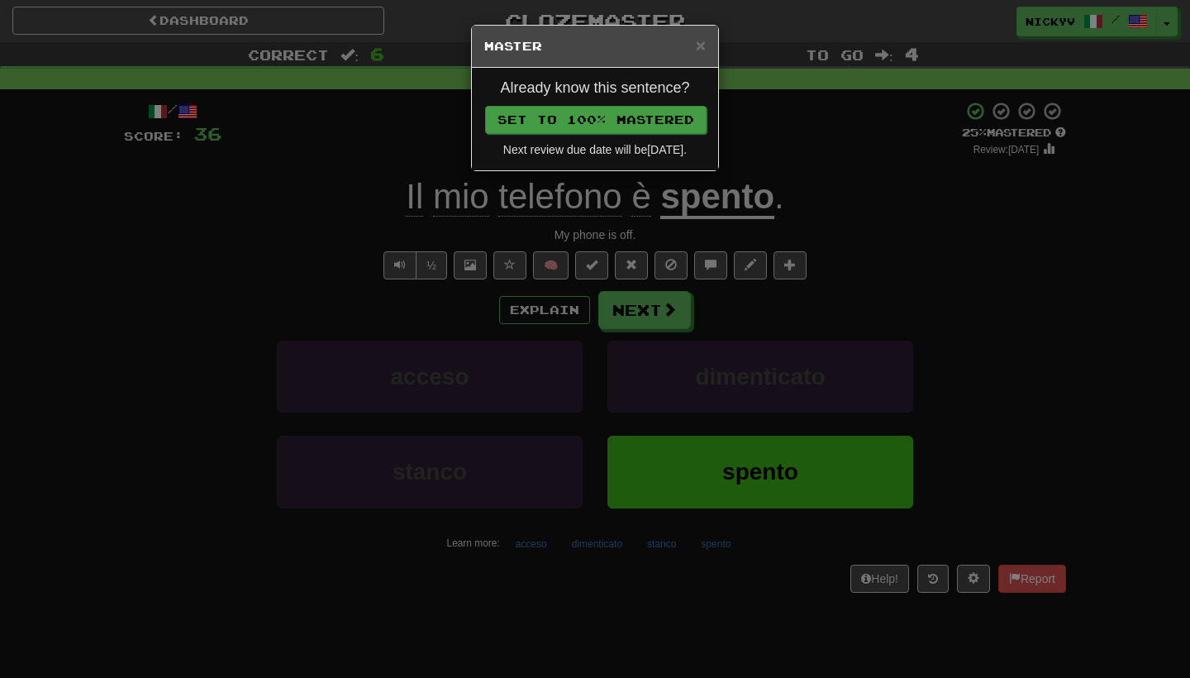
click at [652, 126] on button "Set to 100% Mastered" at bounding box center [595, 120] width 221 height 28
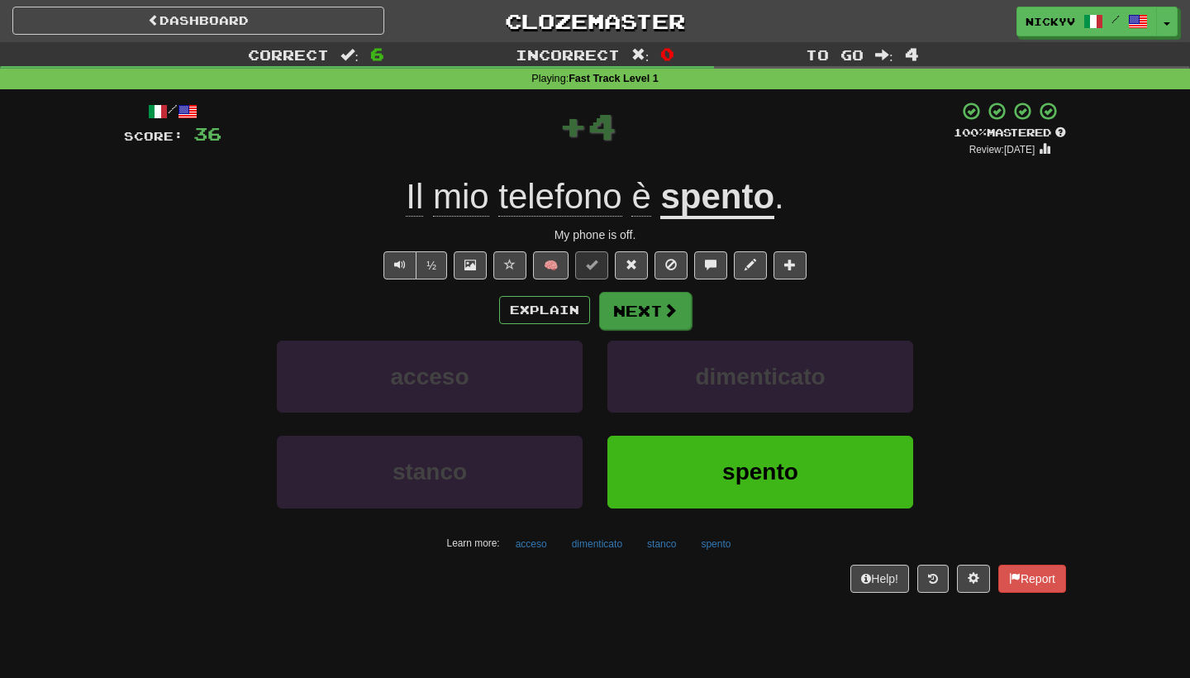
click at [636, 298] on button "Next" at bounding box center [645, 311] width 93 height 38
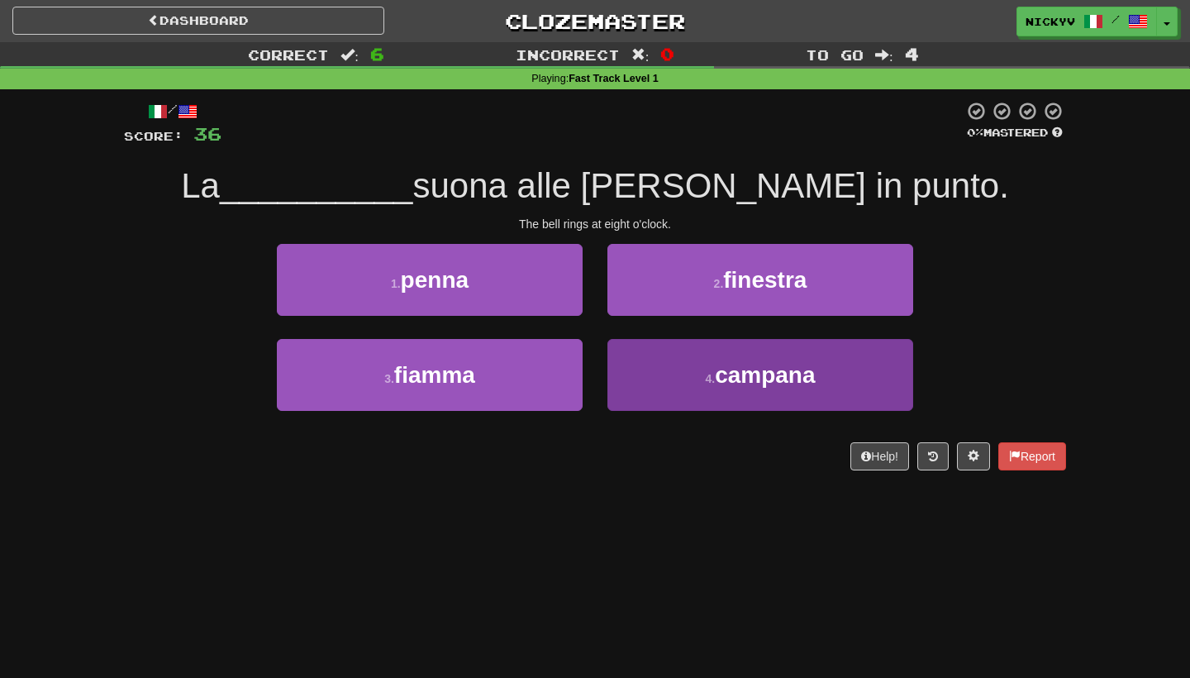
click at [629, 384] on button "4 . [PERSON_NAME]" at bounding box center [760, 375] width 306 height 72
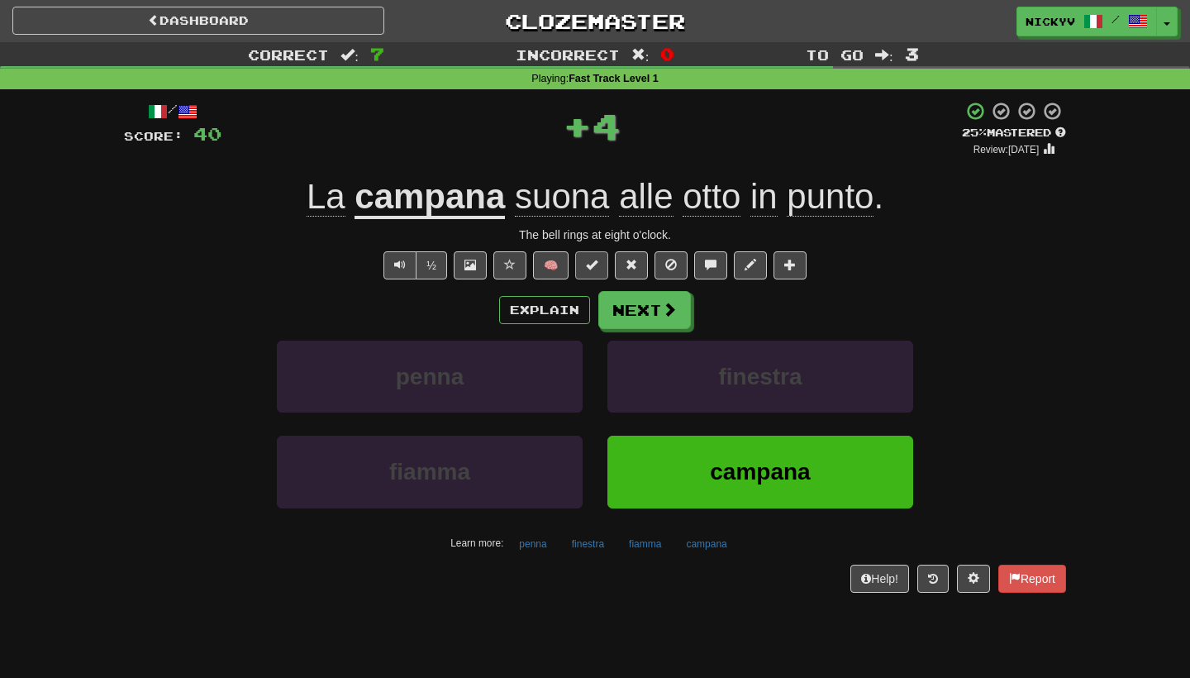
click at [591, 273] on button at bounding box center [591, 265] width 33 height 28
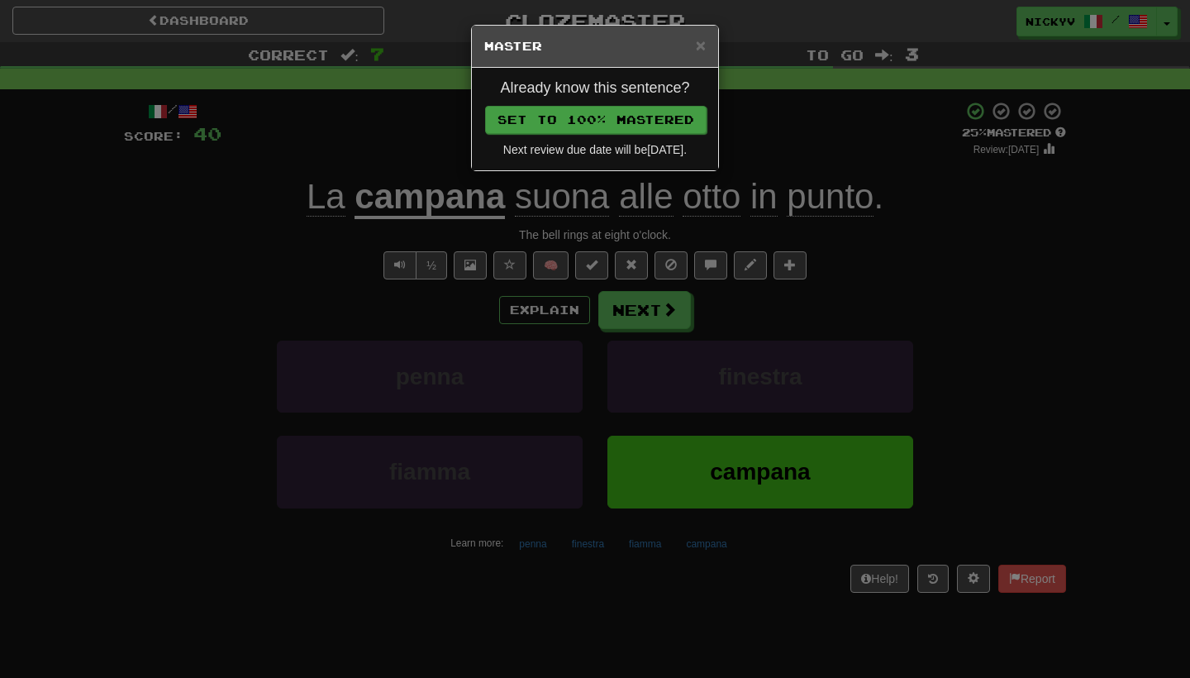
click at [619, 117] on button "Set to 100% Mastered" at bounding box center [595, 120] width 221 height 28
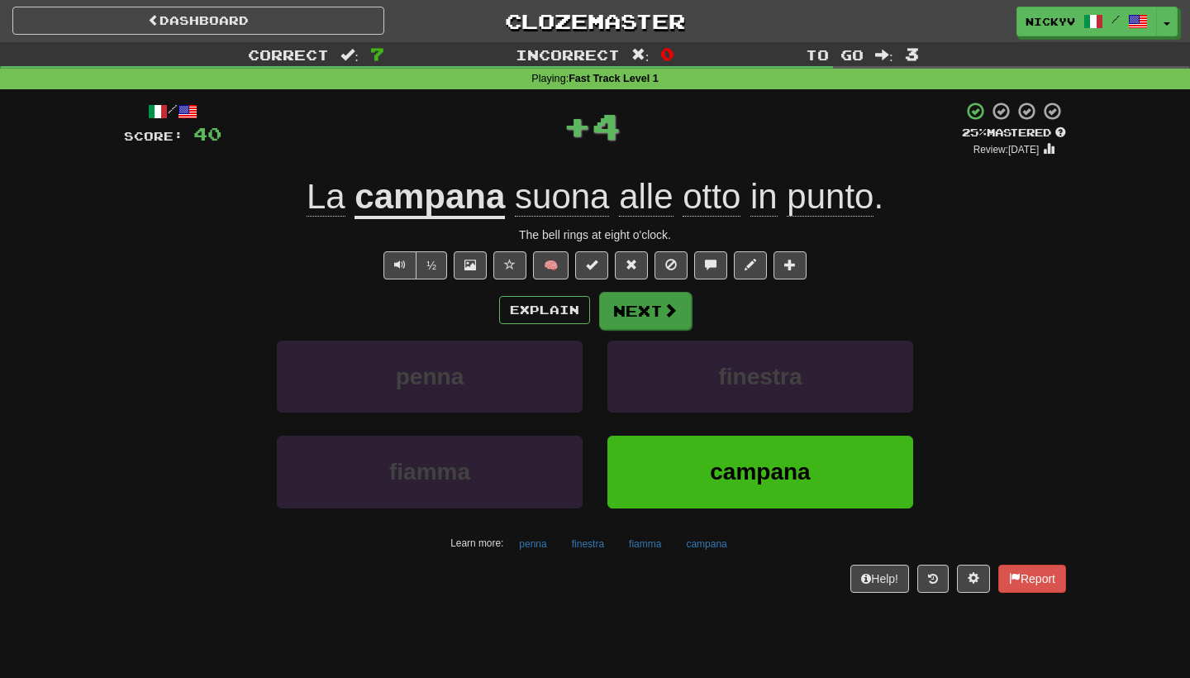
click at [623, 303] on button "Next" at bounding box center [645, 311] width 93 height 38
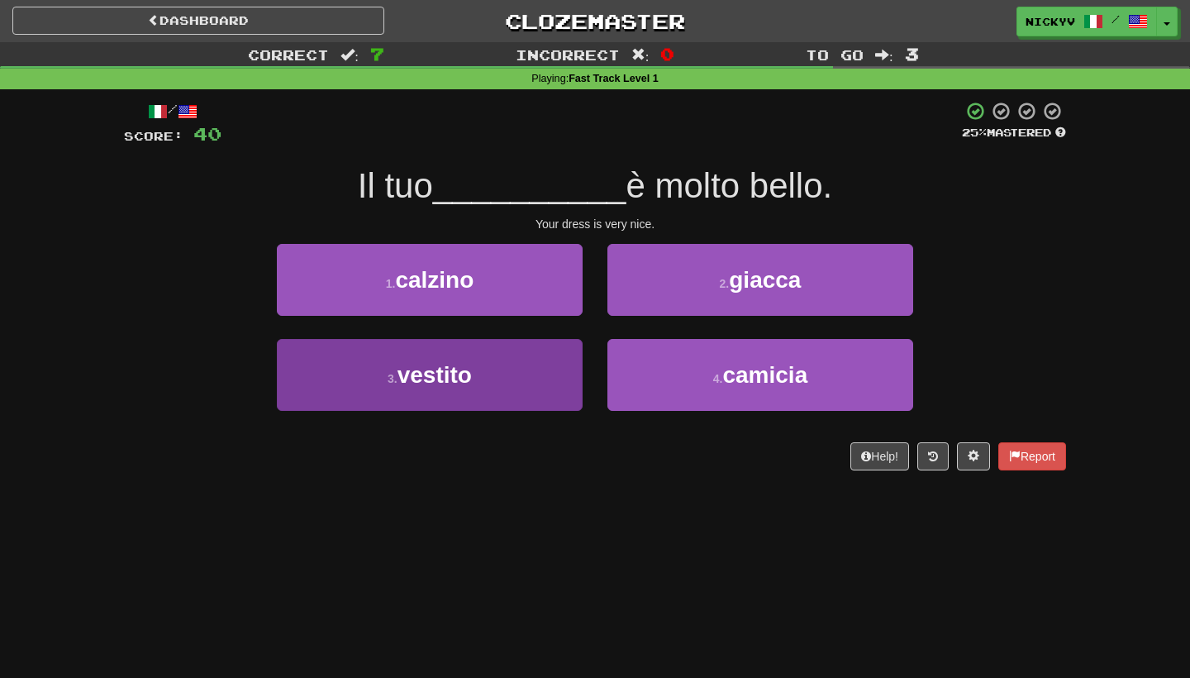
click at [558, 358] on button "3 . vestito" at bounding box center [430, 375] width 306 height 72
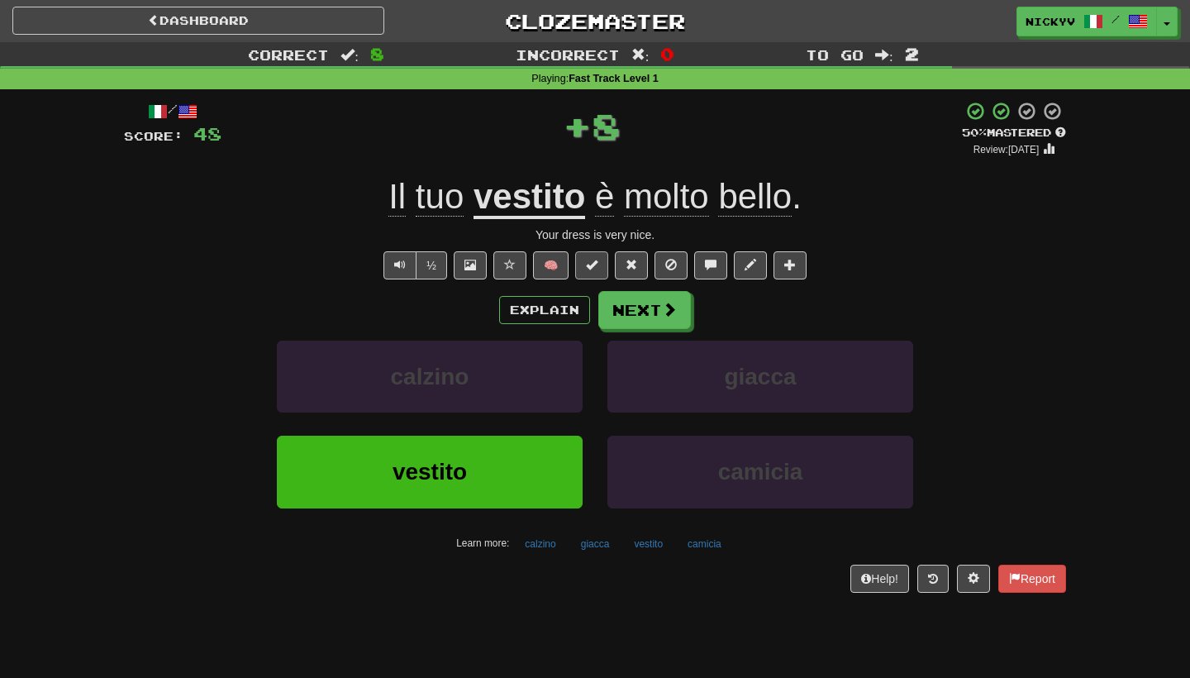
click at [588, 266] on span at bounding box center [592, 265] width 12 height 12
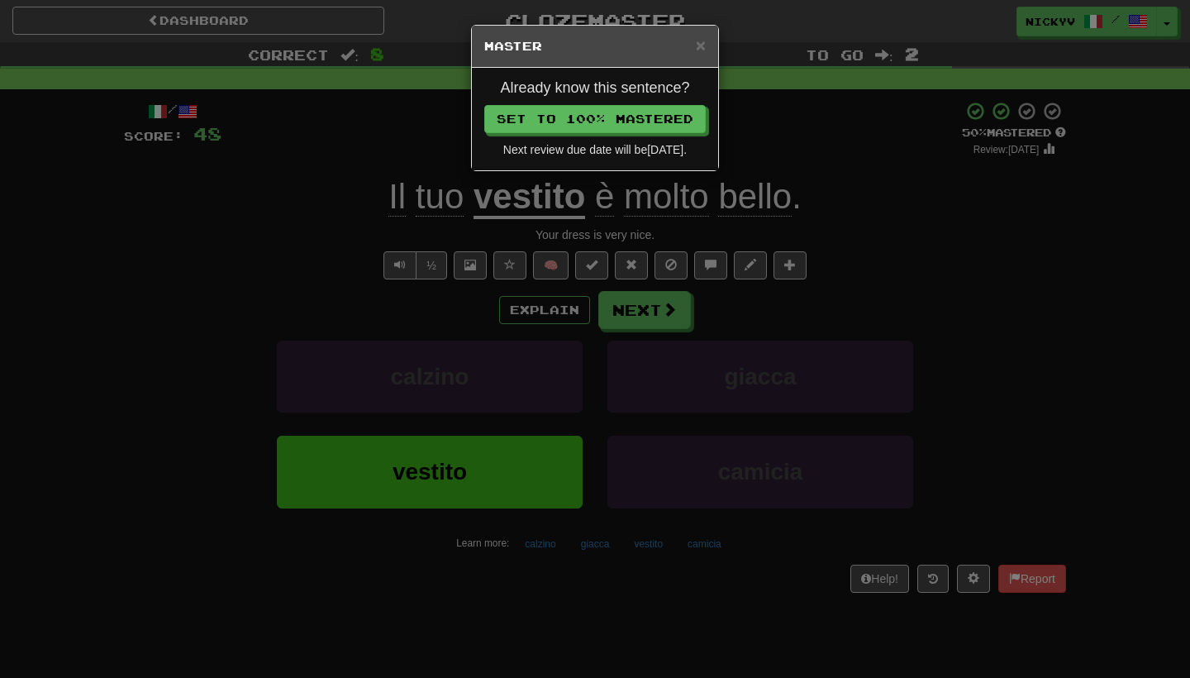
click at [686, 89] on h4 "Already know this sentence?" at bounding box center [594, 88] width 221 height 17
click at [686, 117] on button "Set to 100% Mastered" at bounding box center [595, 120] width 221 height 28
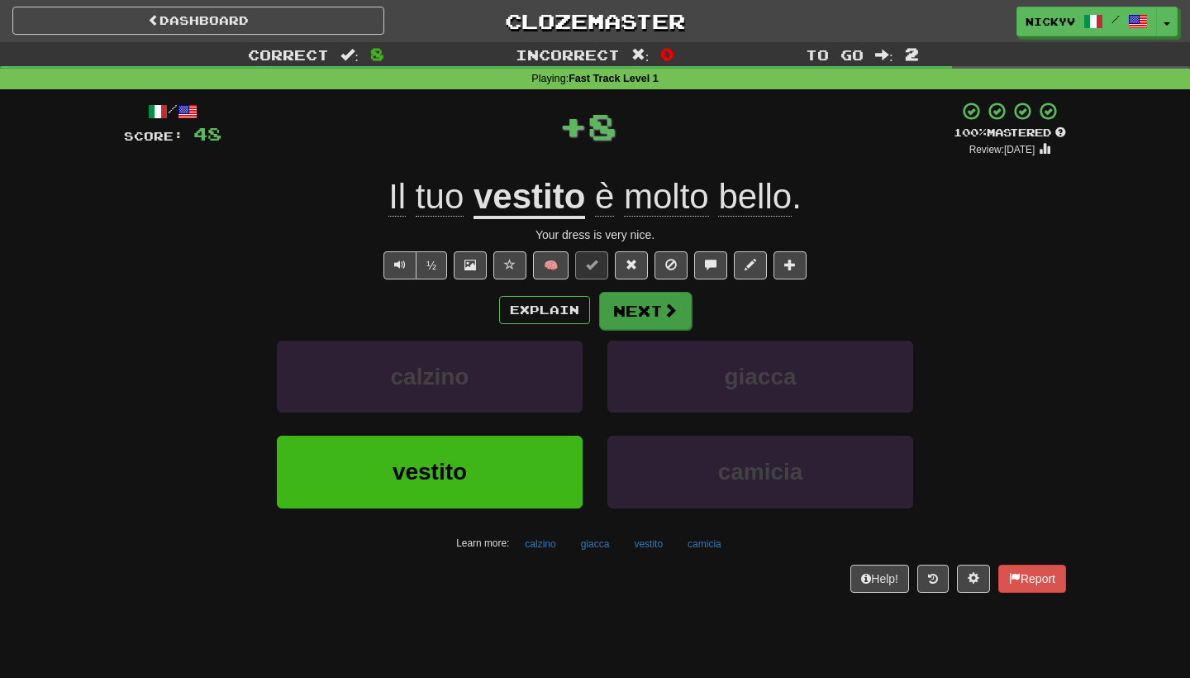
click at [672, 315] on span at bounding box center [670, 309] width 15 height 15
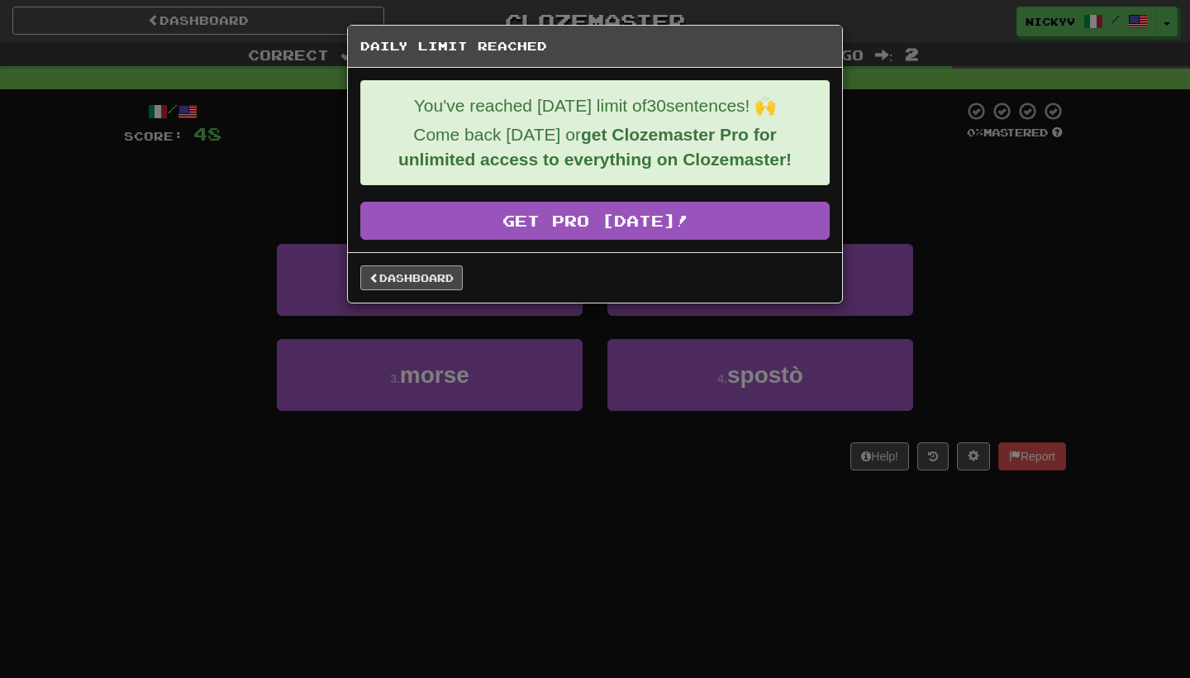
click at [424, 283] on link "Dashboard" at bounding box center [411, 277] width 102 height 25
